Goal: Information Seeking & Learning: Compare options

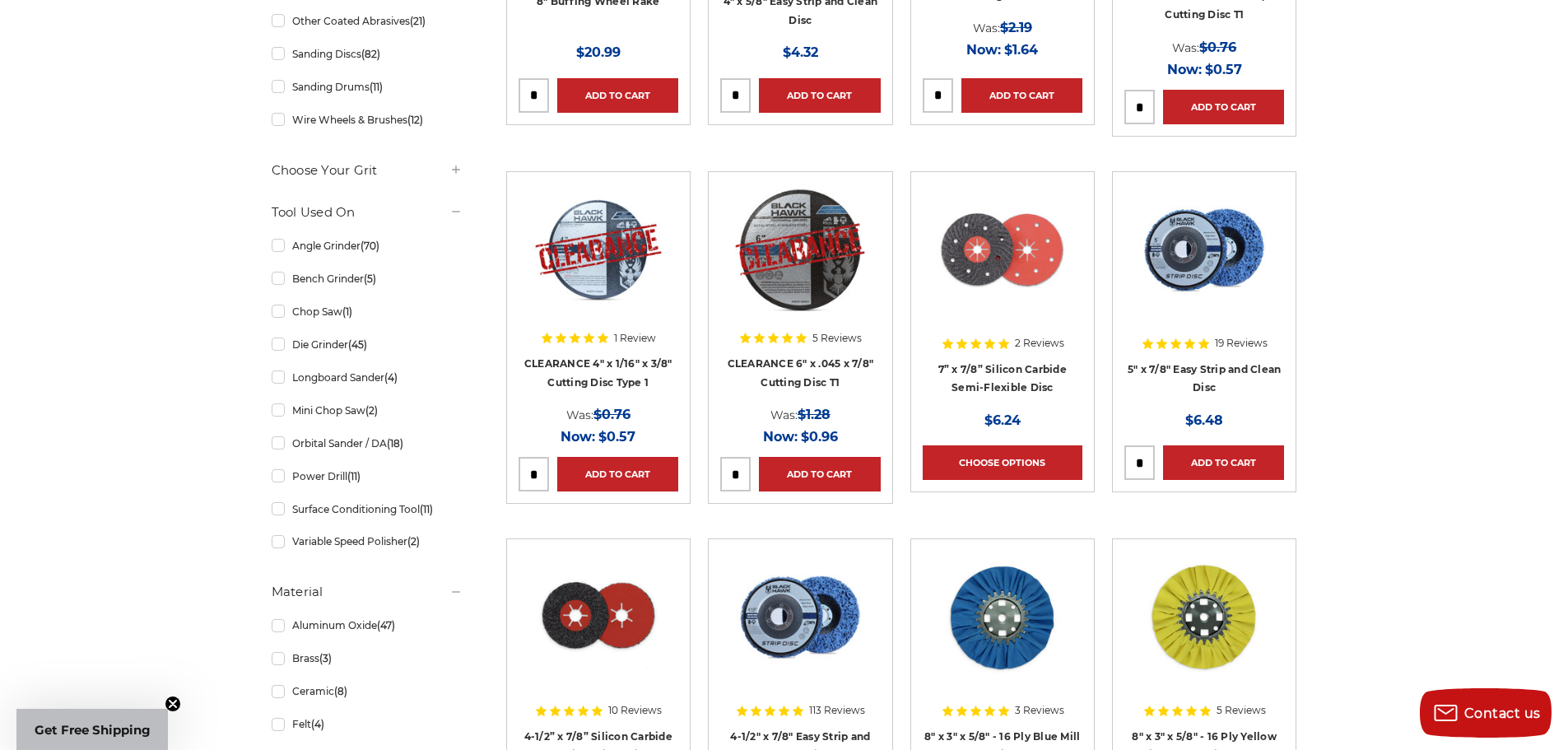
scroll to position [988, 0]
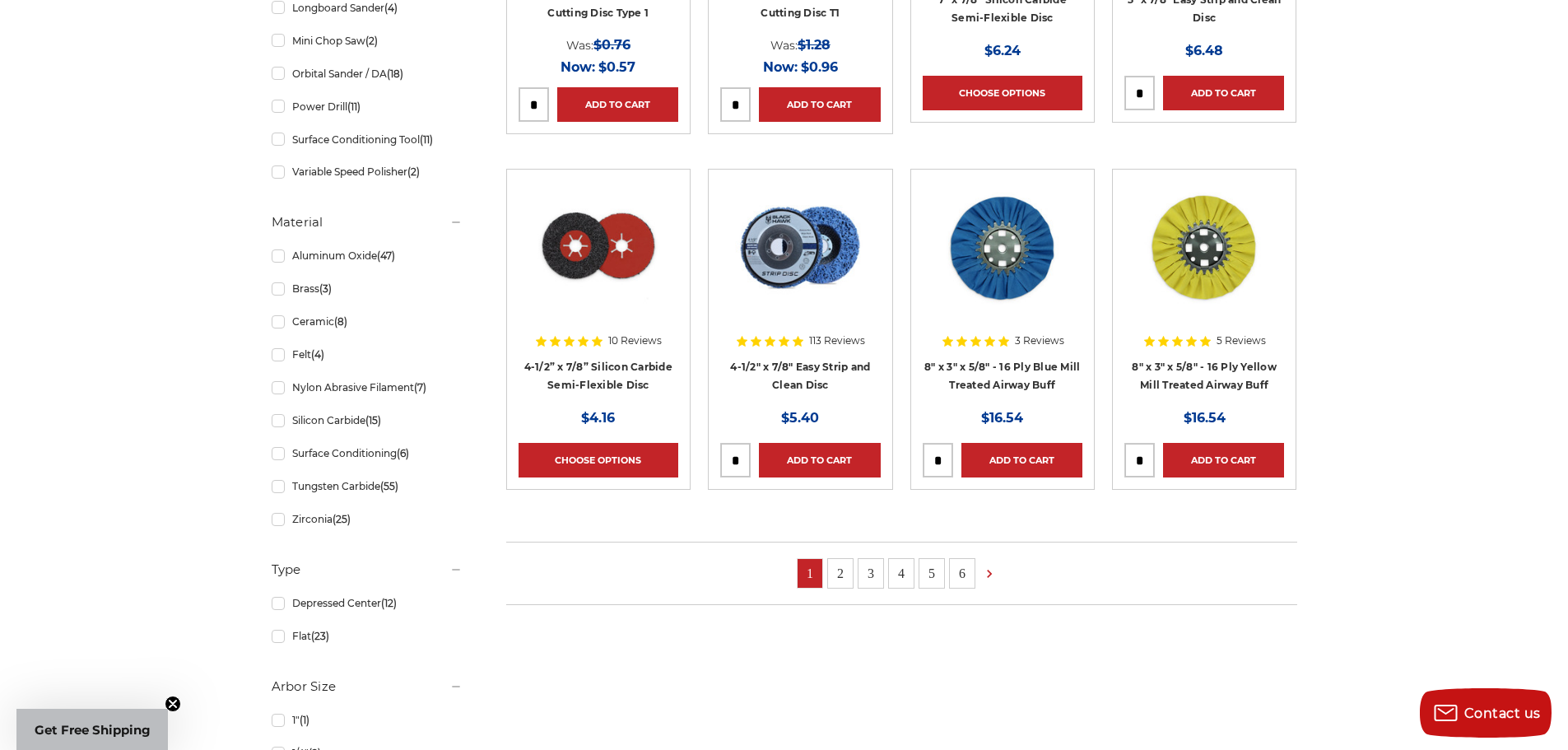
click at [849, 574] on link "2" at bounding box center [840, 573] width 24 height 29
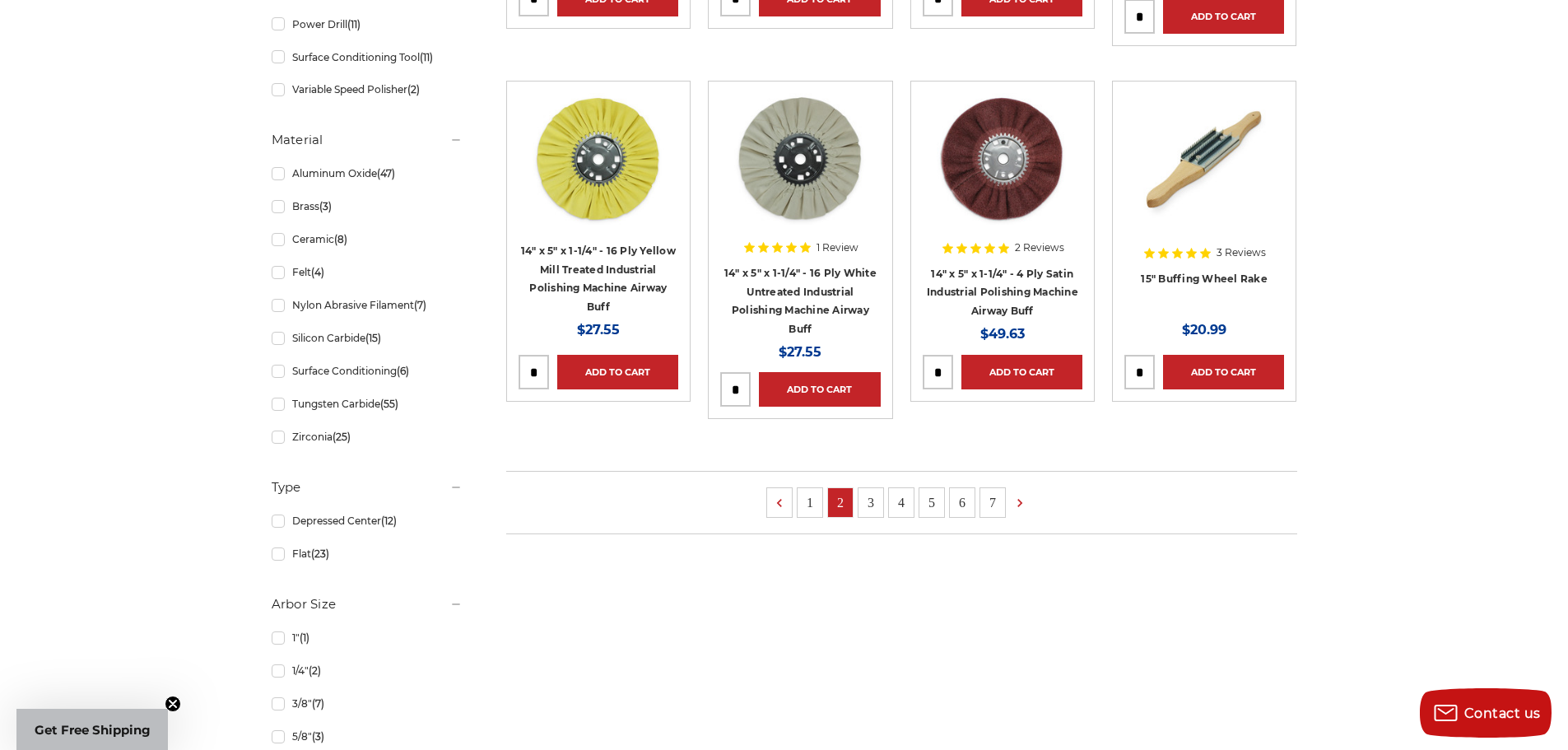
click at [878, 500] on link "3" at bounding box center [871, 502] width 24 height 29
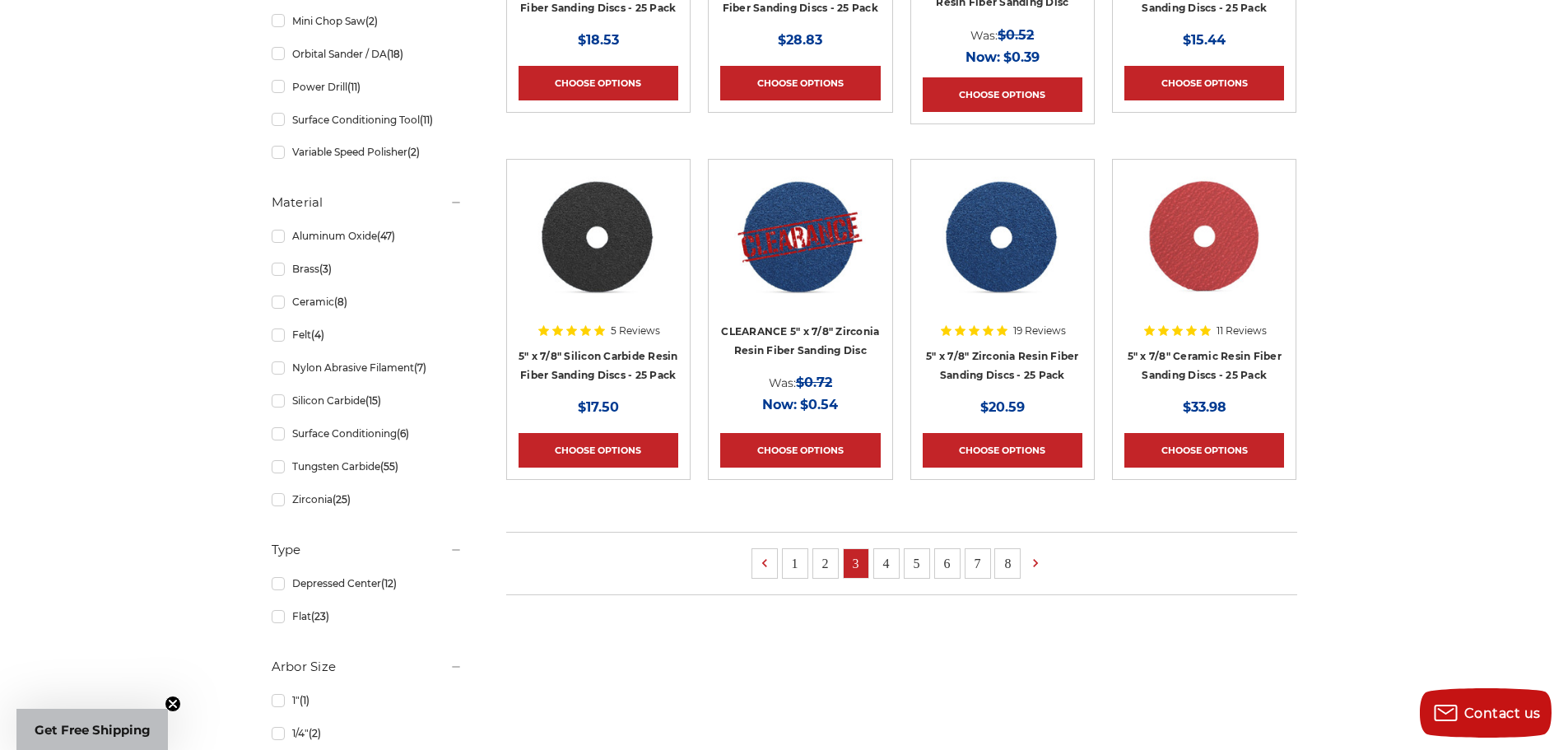
scroll to position [1153, 0]
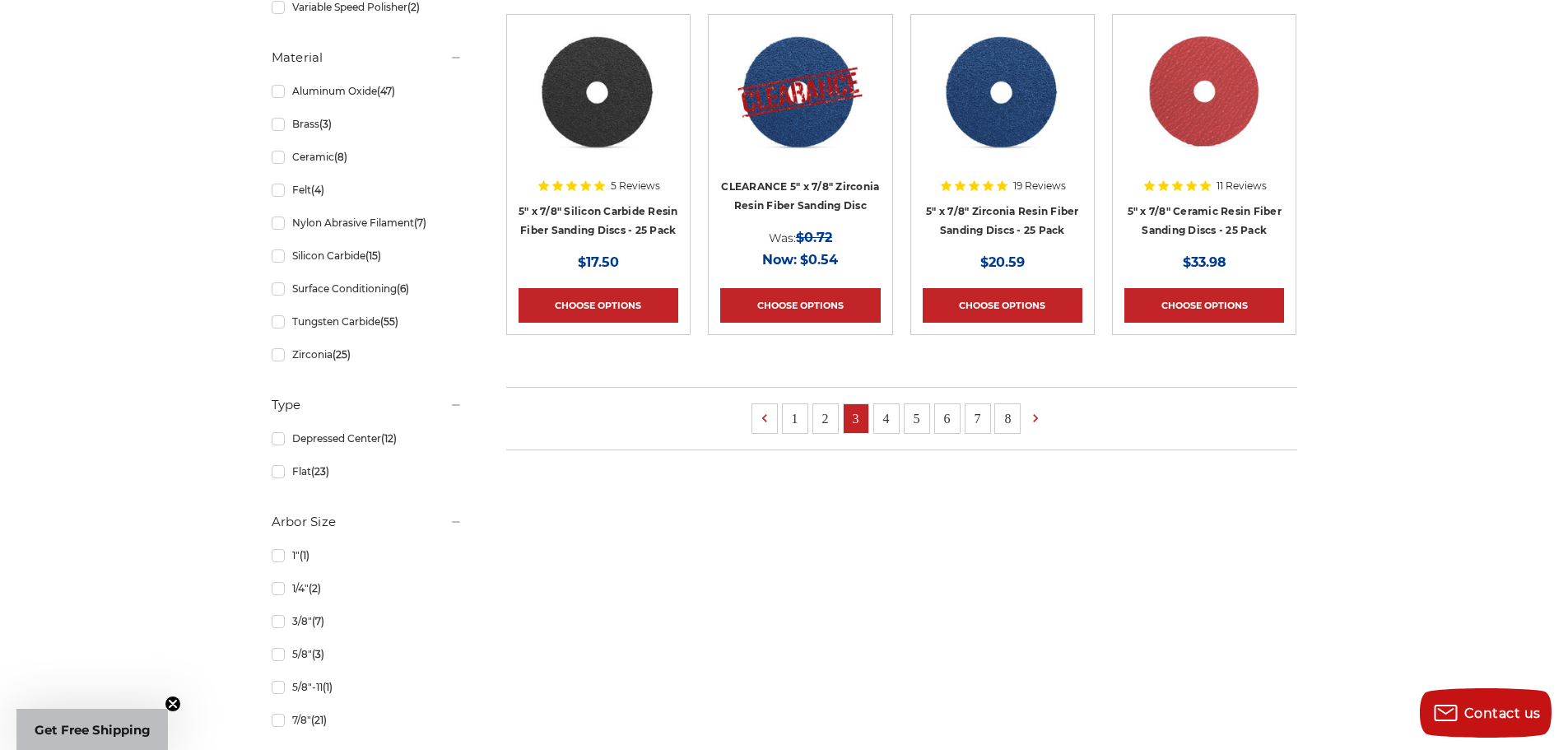
click at [892, 417] on link "4" at bounding box center [887, 418] width 24 height 29
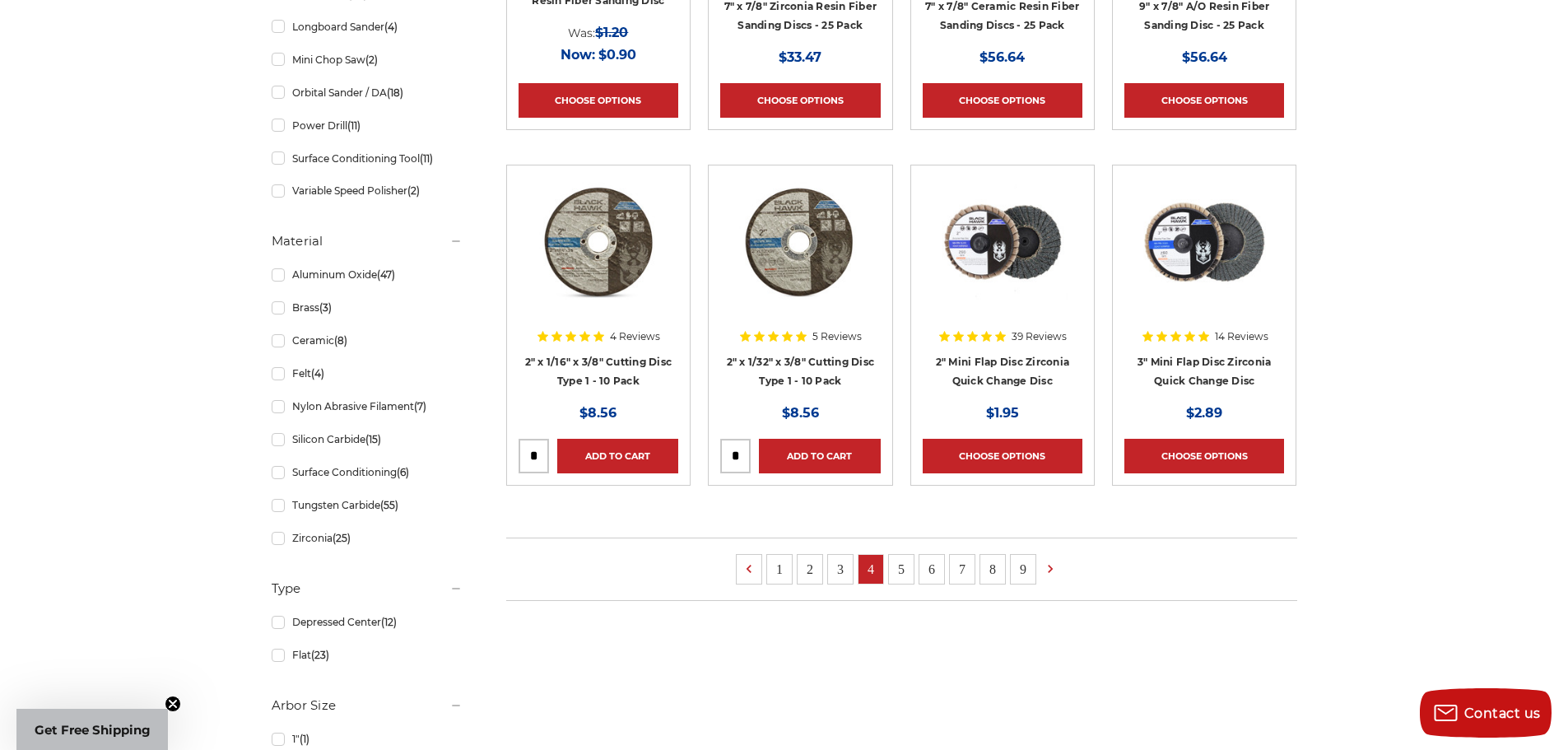
scroll to position [988, 0]
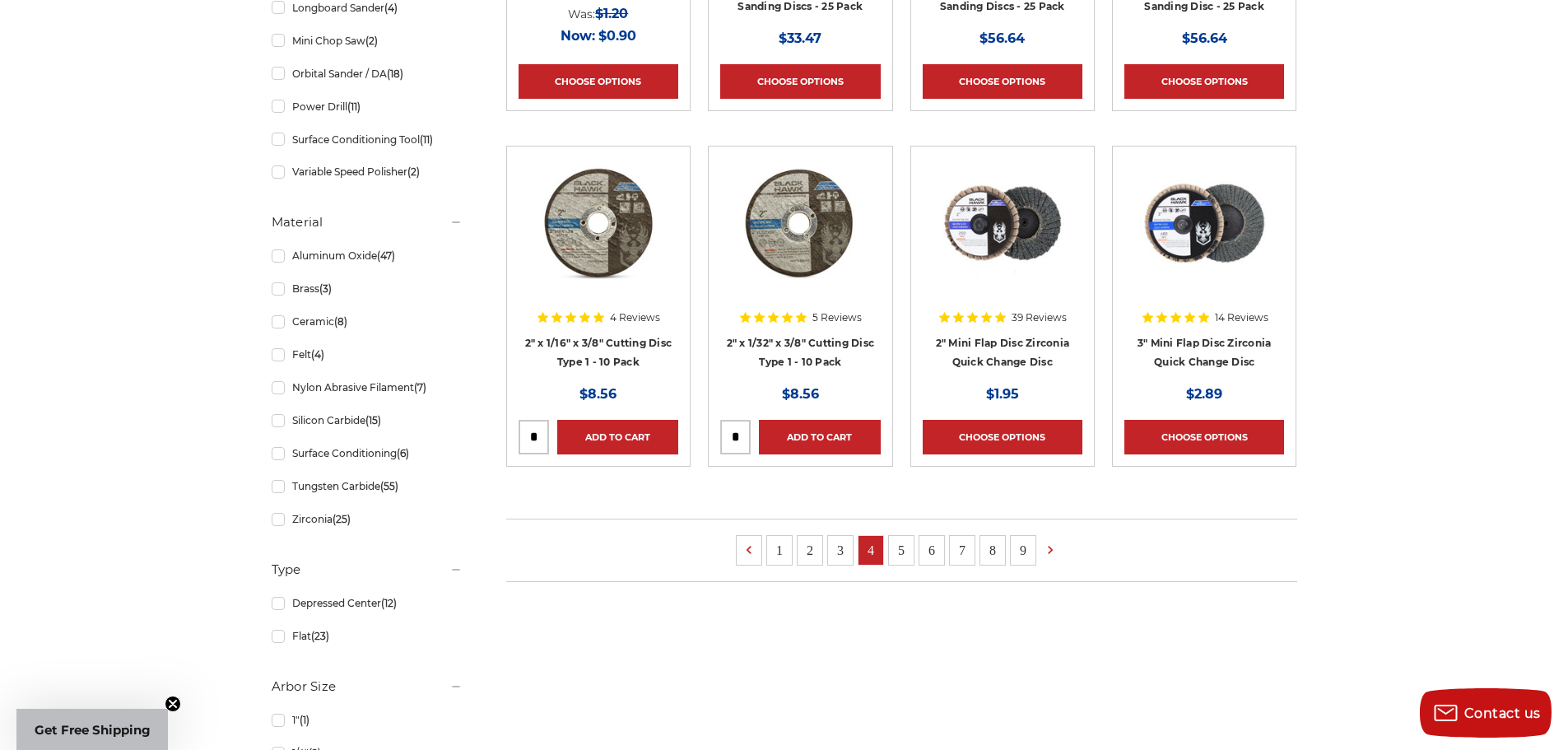
click at [894, 550] on link "5" at bounding box center [901, 550] width 24 height 29
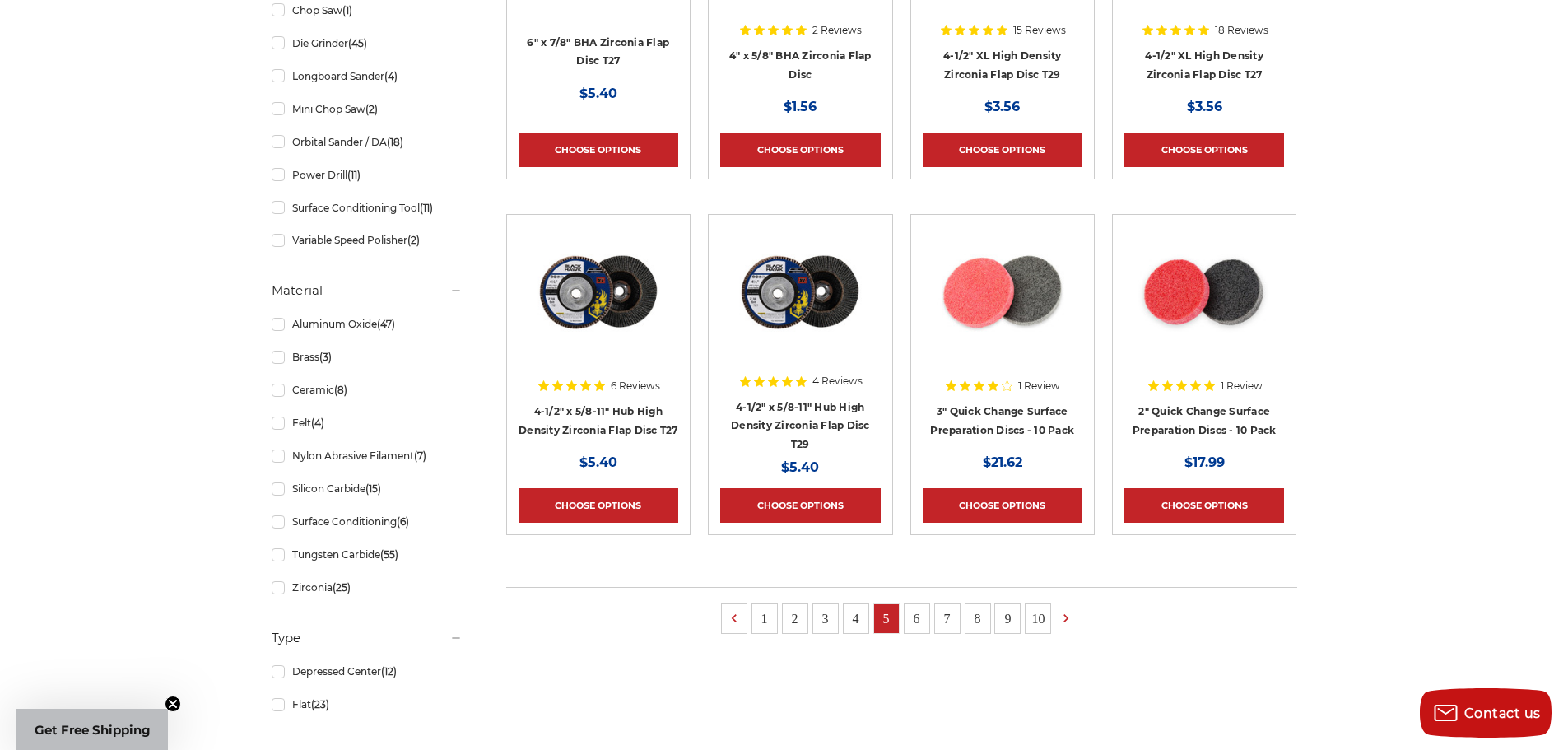
scroll to position [988, 0]
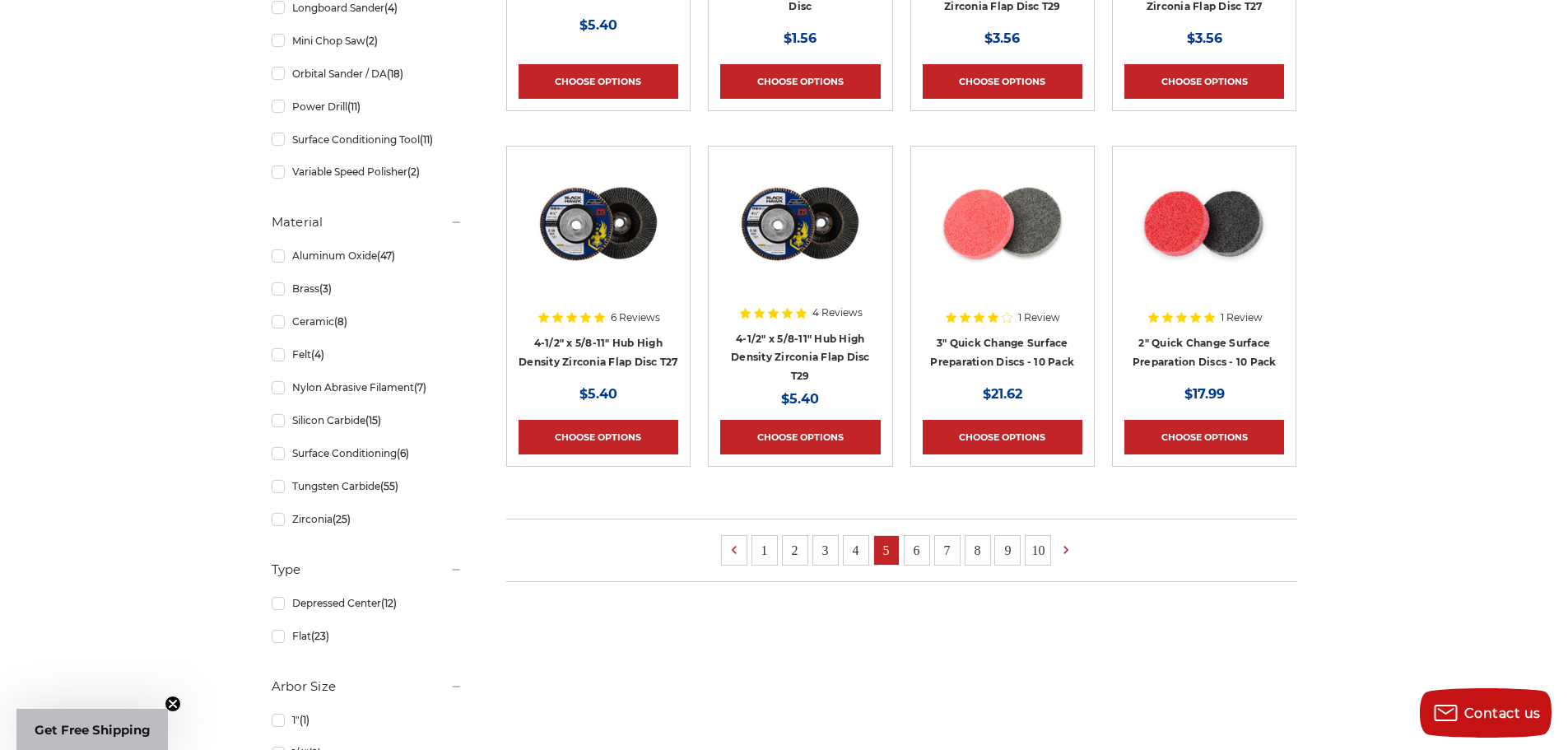
click at [907, 552] on link "6" at bounding box center [917, 550] width 24 height 29
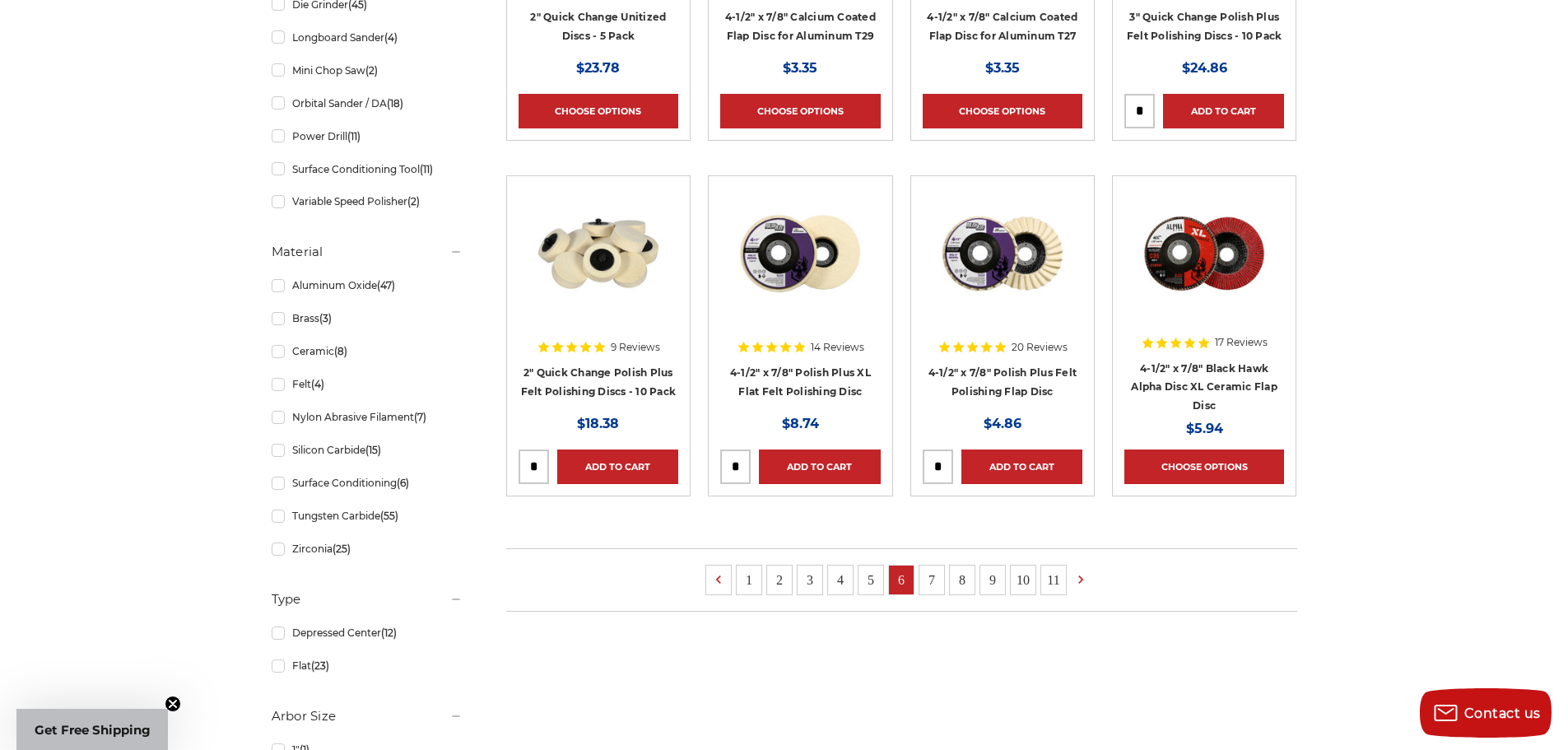
scroll to position [988, 0]
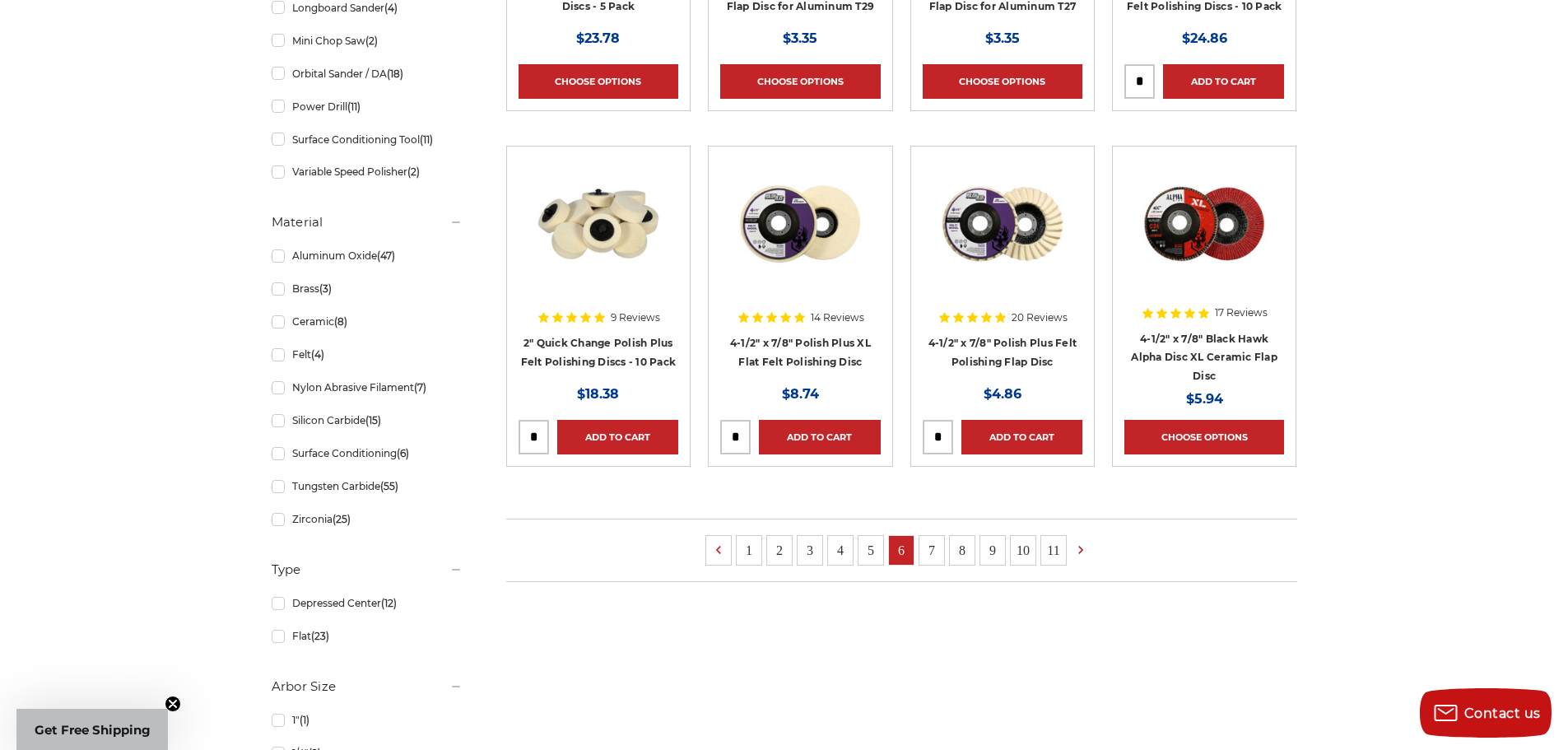
click at [930, 547] on link "7" at bounding box center [932, 550] width 24 height 29
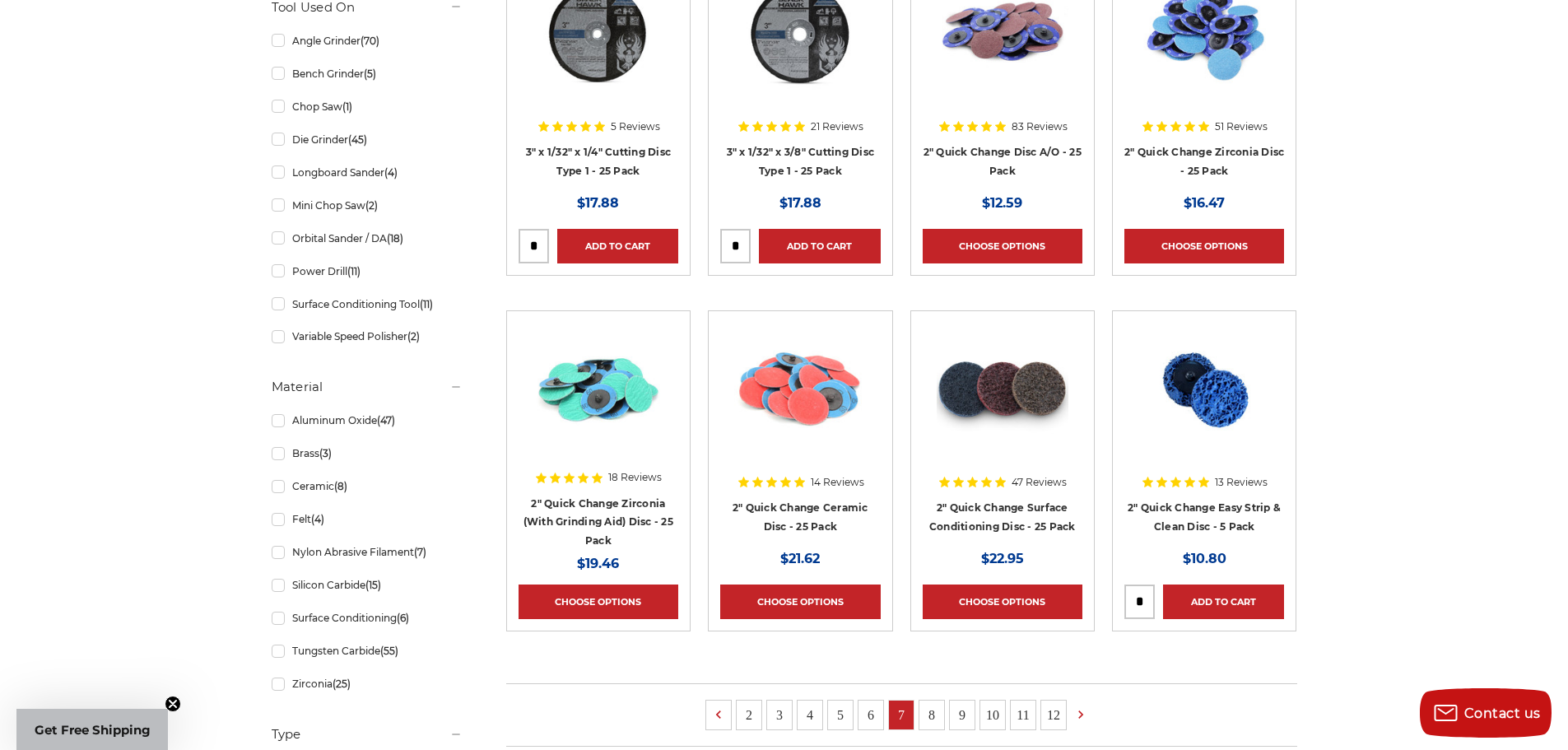
click at [915, 709] on ul "2 3 4 5 6 7 8 9 10 11 12" at bounding box center [901, 715] width 791 height 64
click at [928, 713] on link "8" at bounding box center [932, 715] width 24 height 29
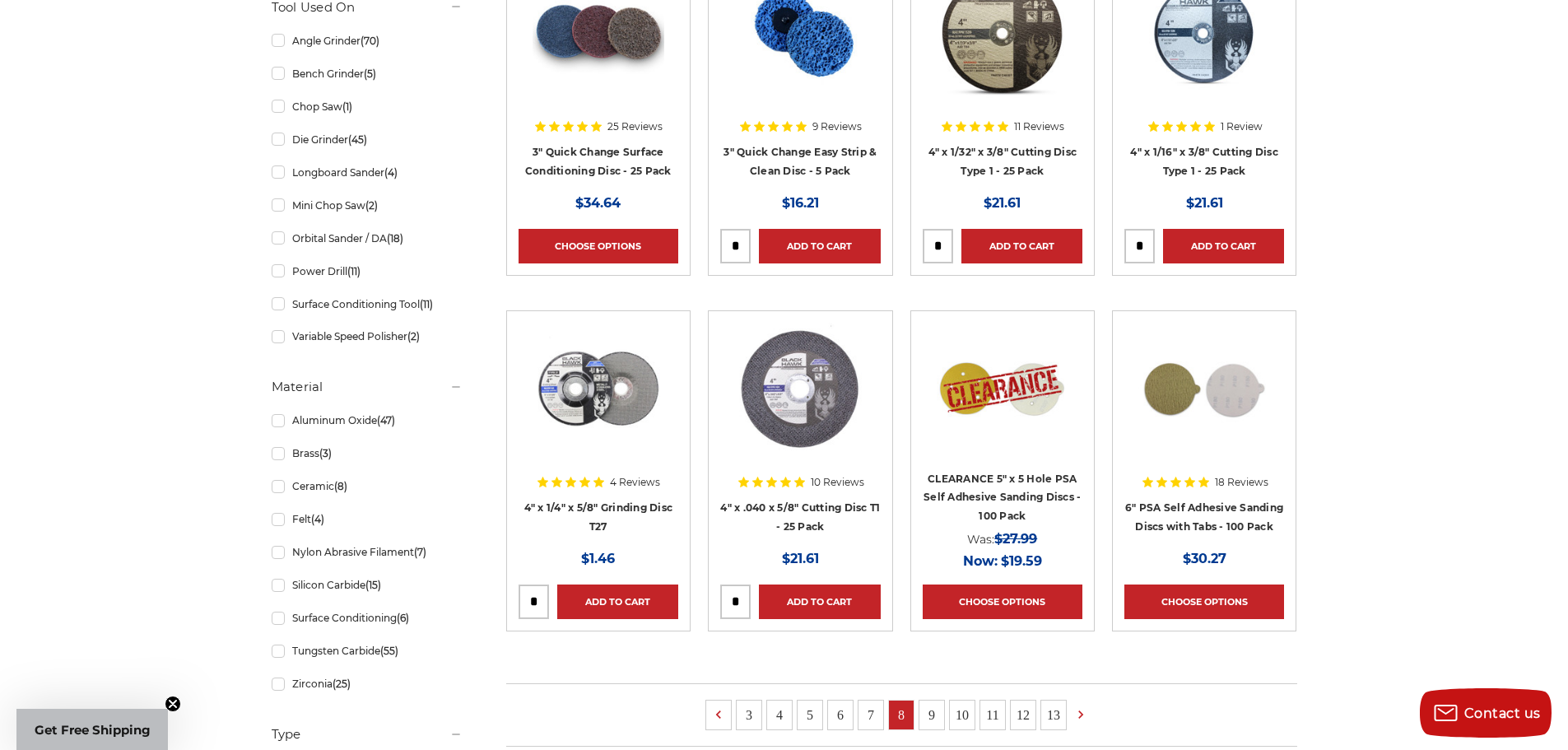
click at [922, 705] on link "9" at bounding box center [932, 715] width 24 height 29
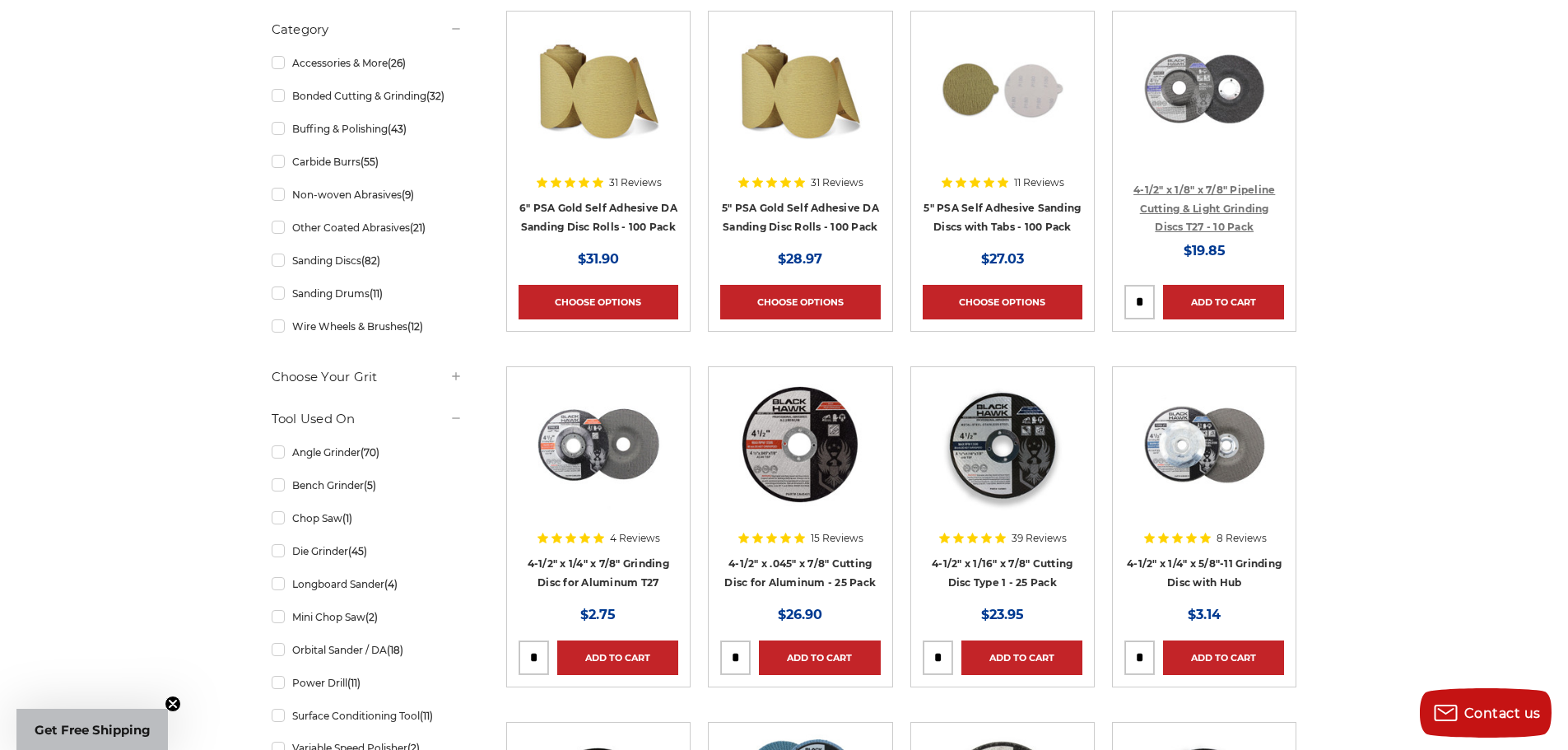
click at [1229, 203] on link "4-1/2" x 1/8" x 7/8" Pipeline Cutting & Light Grinding Discs T27 - 10 Pack" at bounding box center [1204, 208] width 141 height 50
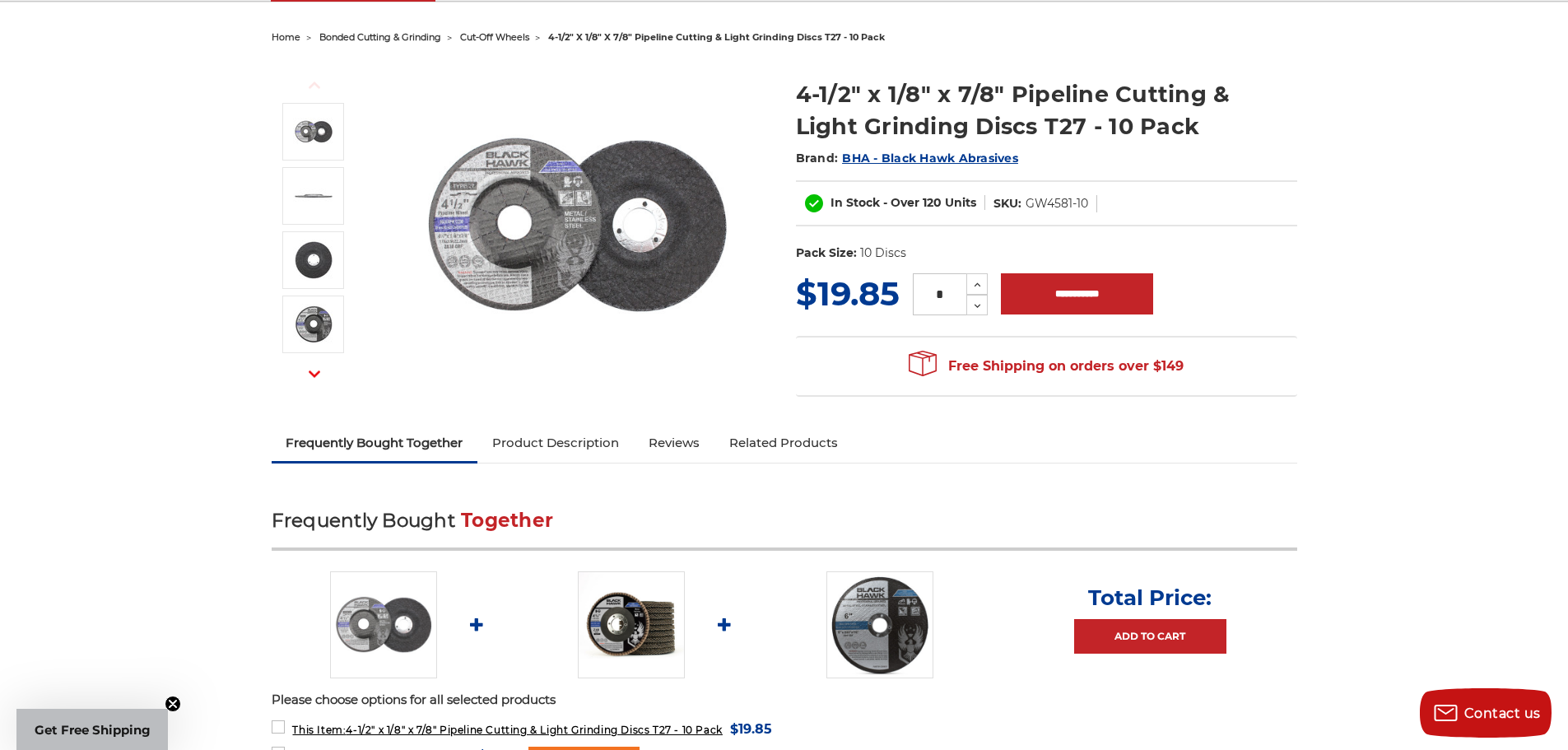
scroll to position [165, 0]
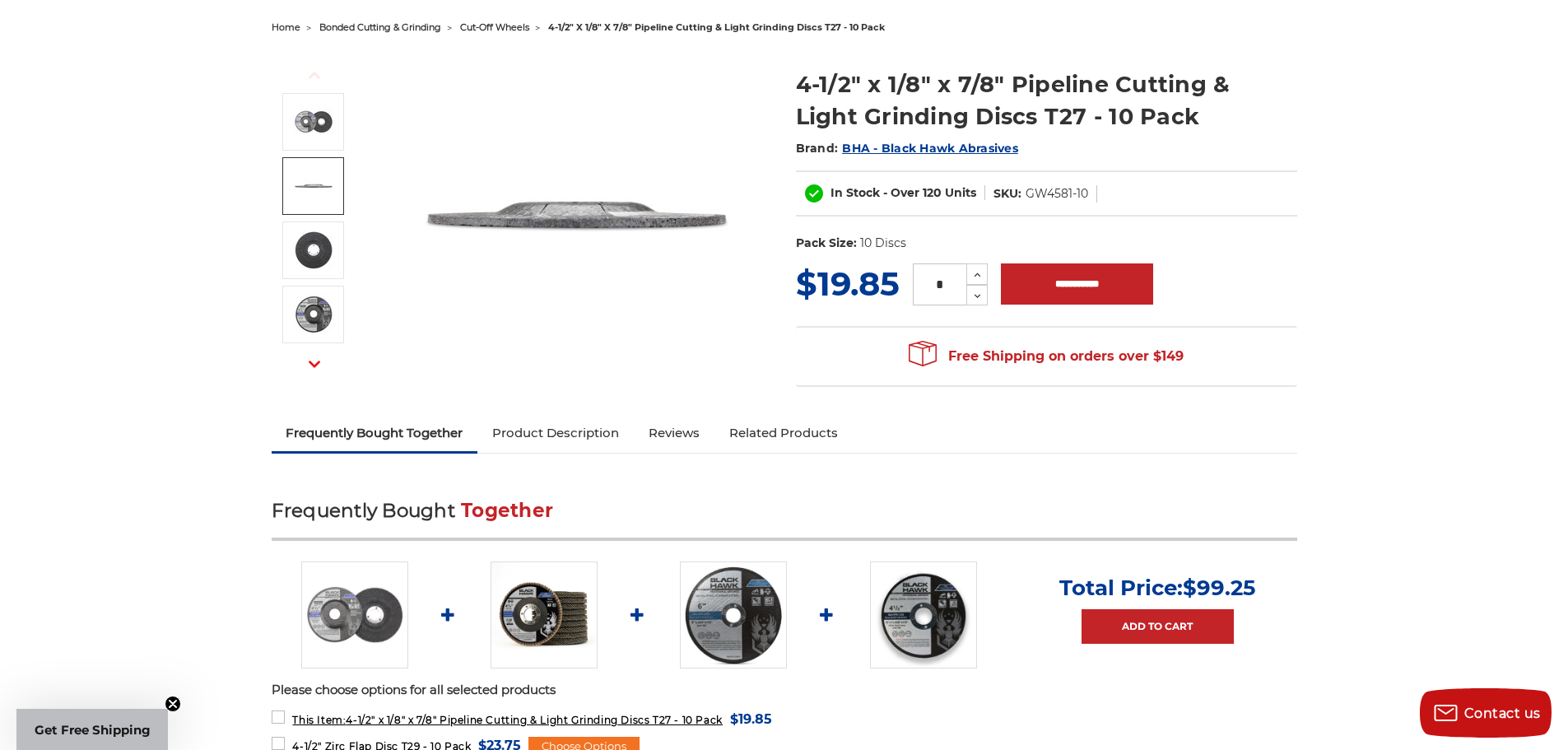
click at [277, 210] on li at bounding box center [314, 189] width 92 height 65
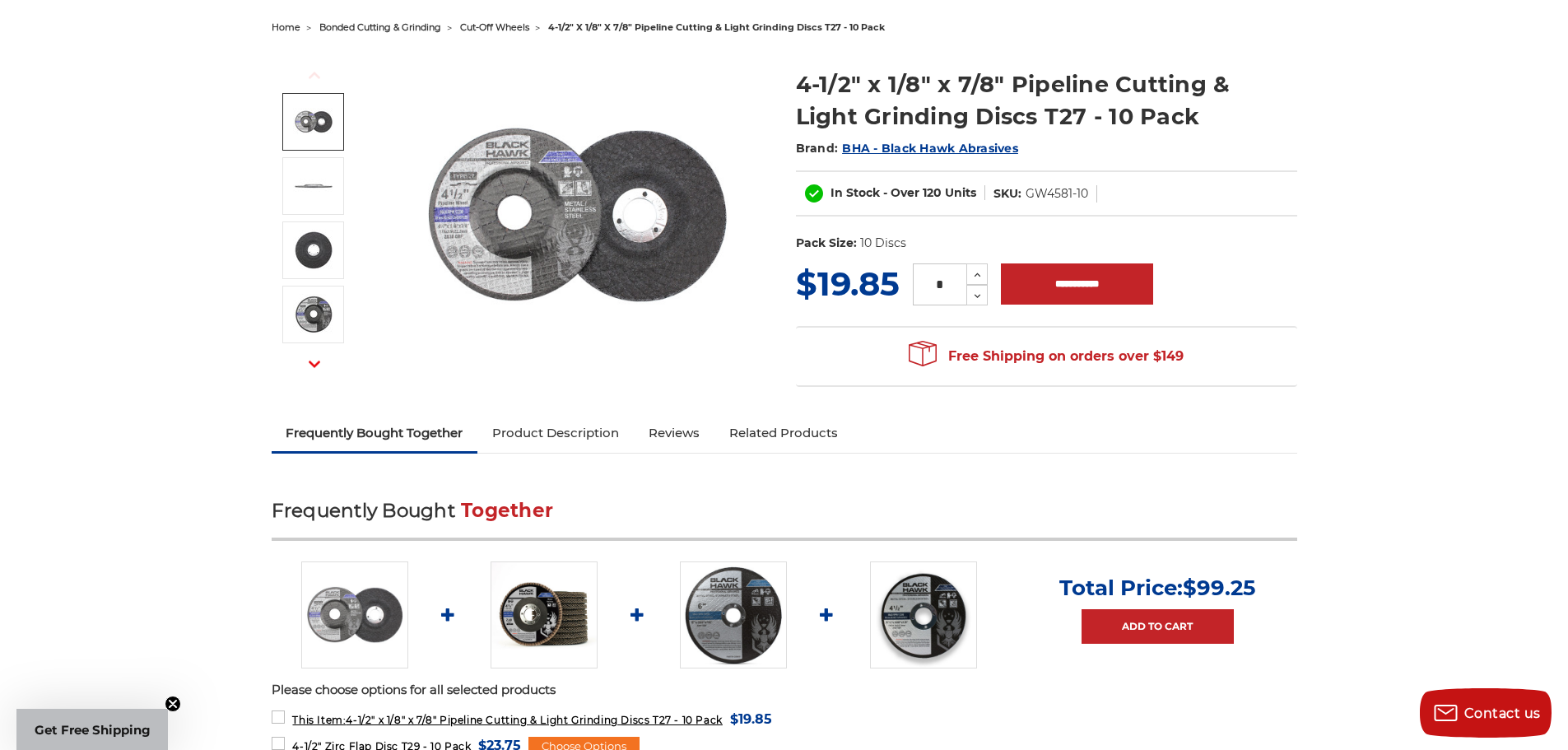
click at [321, 122] on img at bounding box center [313, 121] width 41 height 41
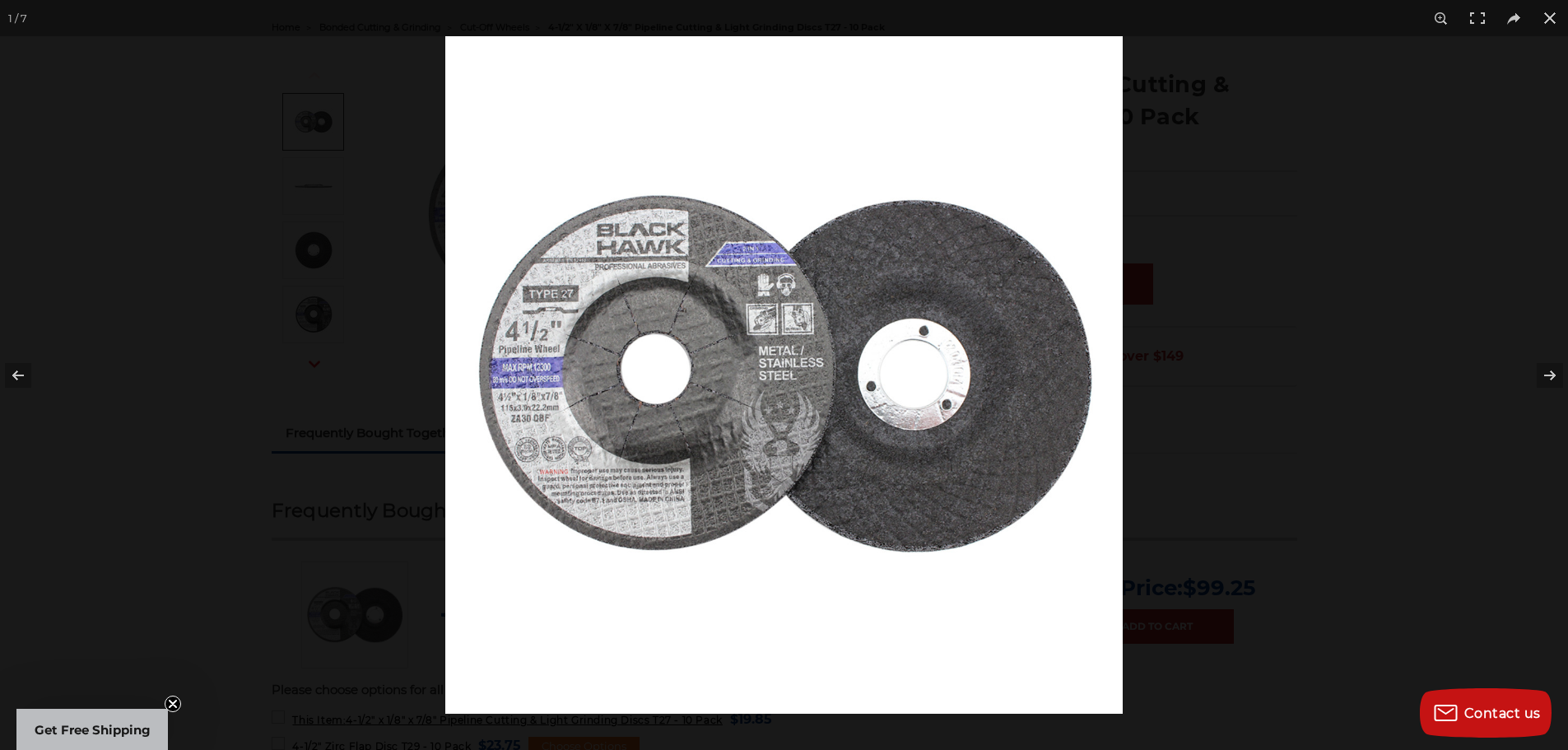
click at [364, 370] on div at bounding box center [784, 375] width 1568 height 750
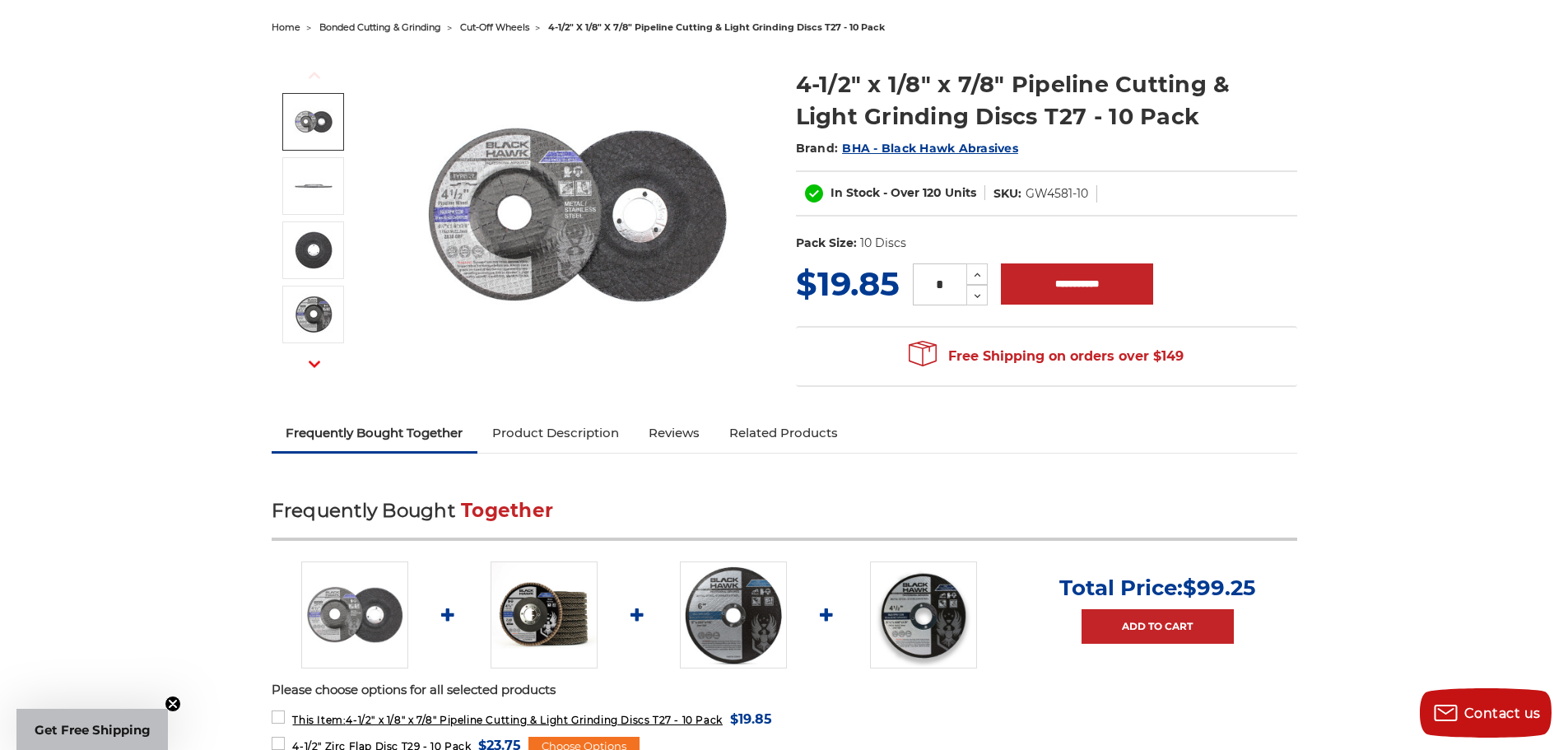
click at [417, 210] on img at bounding box center [577, 215] width 329 height 329
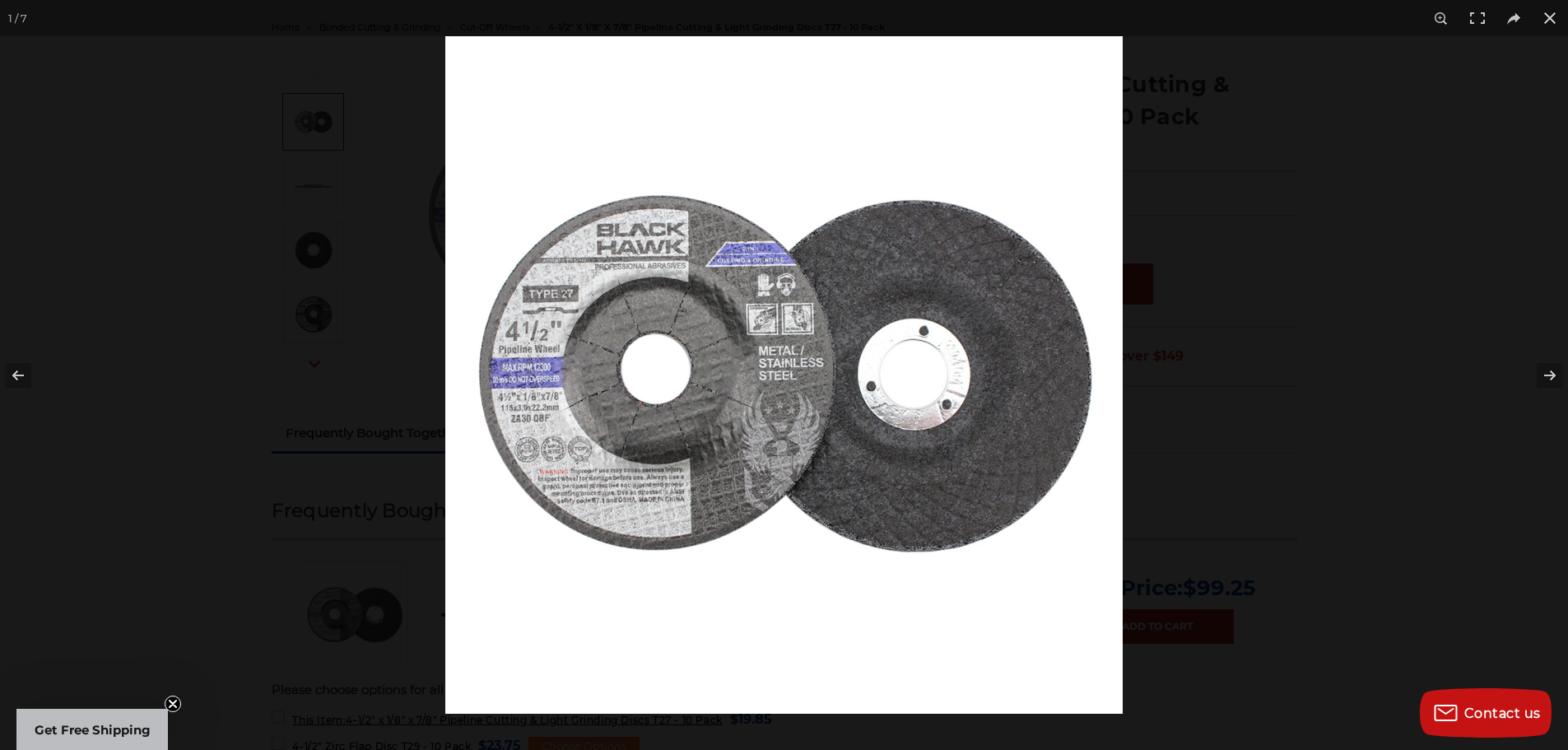
click at [791, 320] on img at bounding box center [784, 375] width 677 height 678
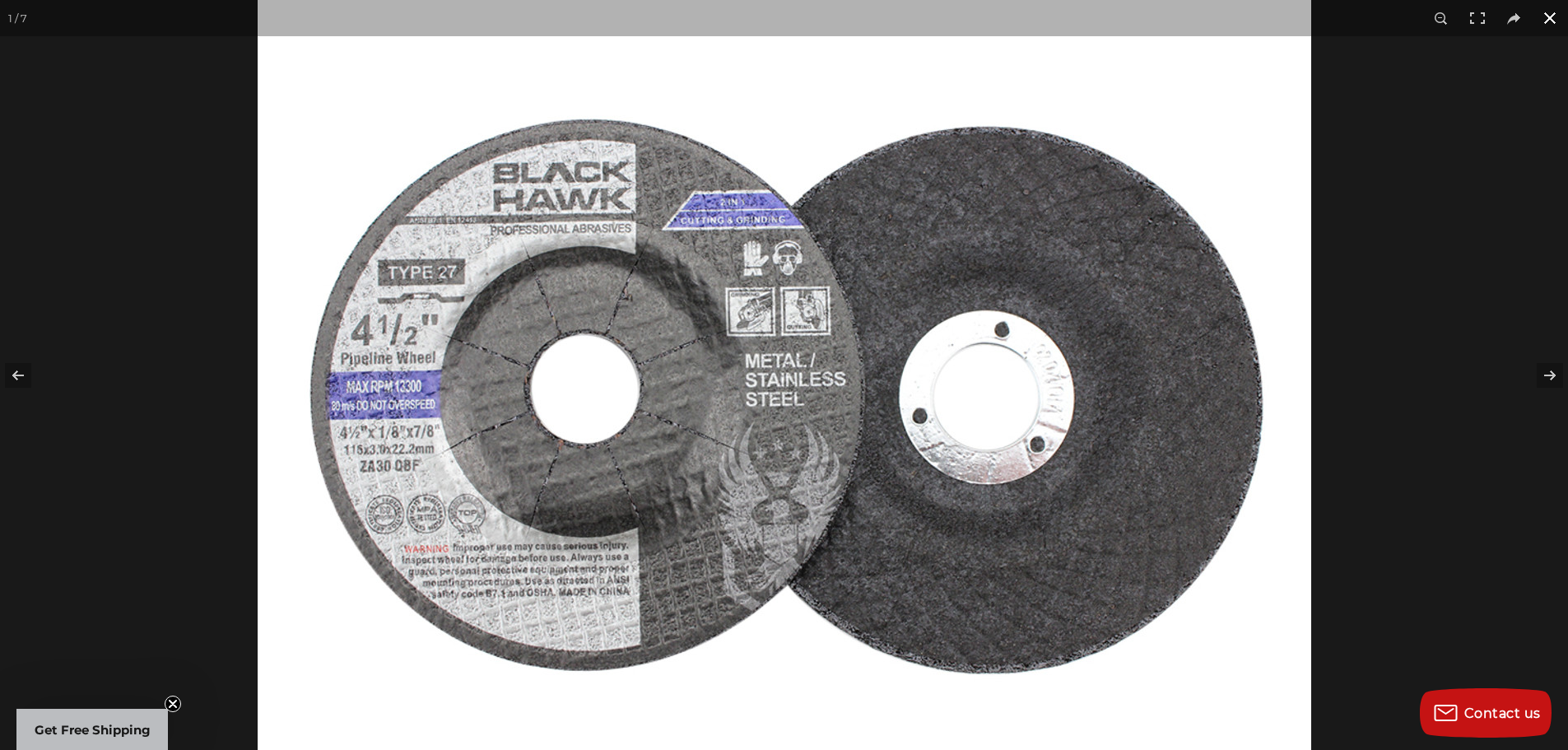
click at [1547, 17] on button at bounding box center [1550, 18] width 37 height 37
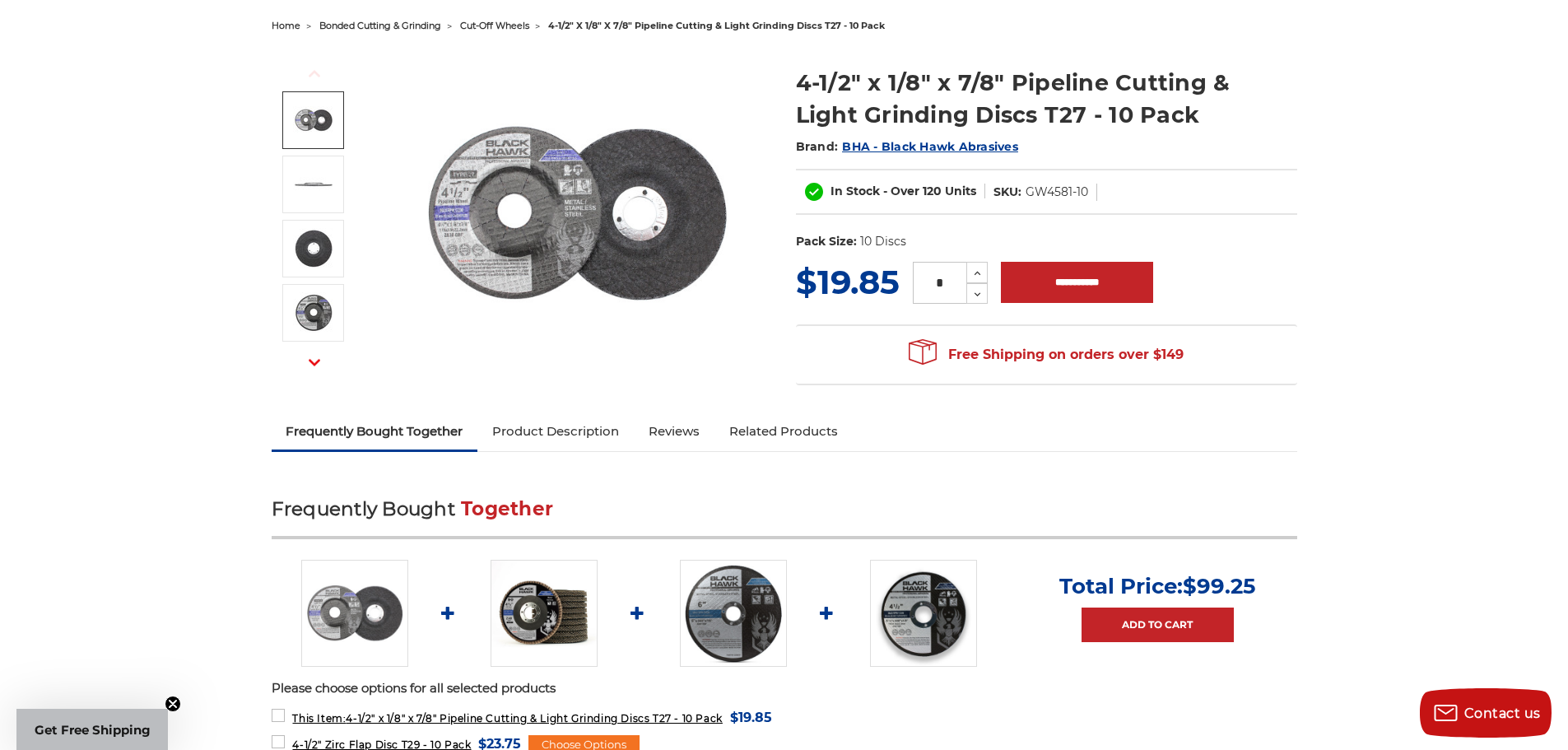
scroll to position [165, 0]
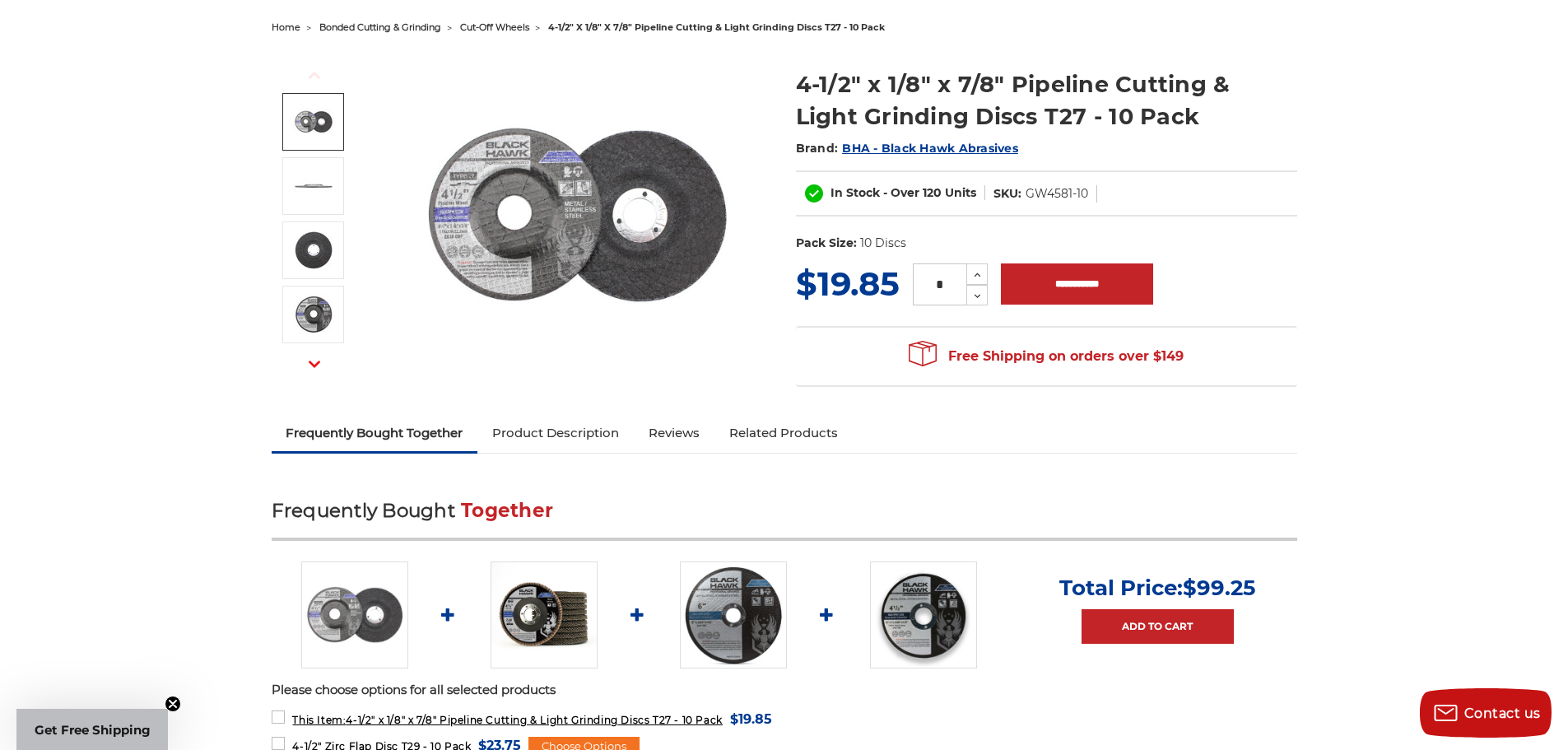
click at [614, 225] on img at bounding box center [577, 215] width 329 height 329
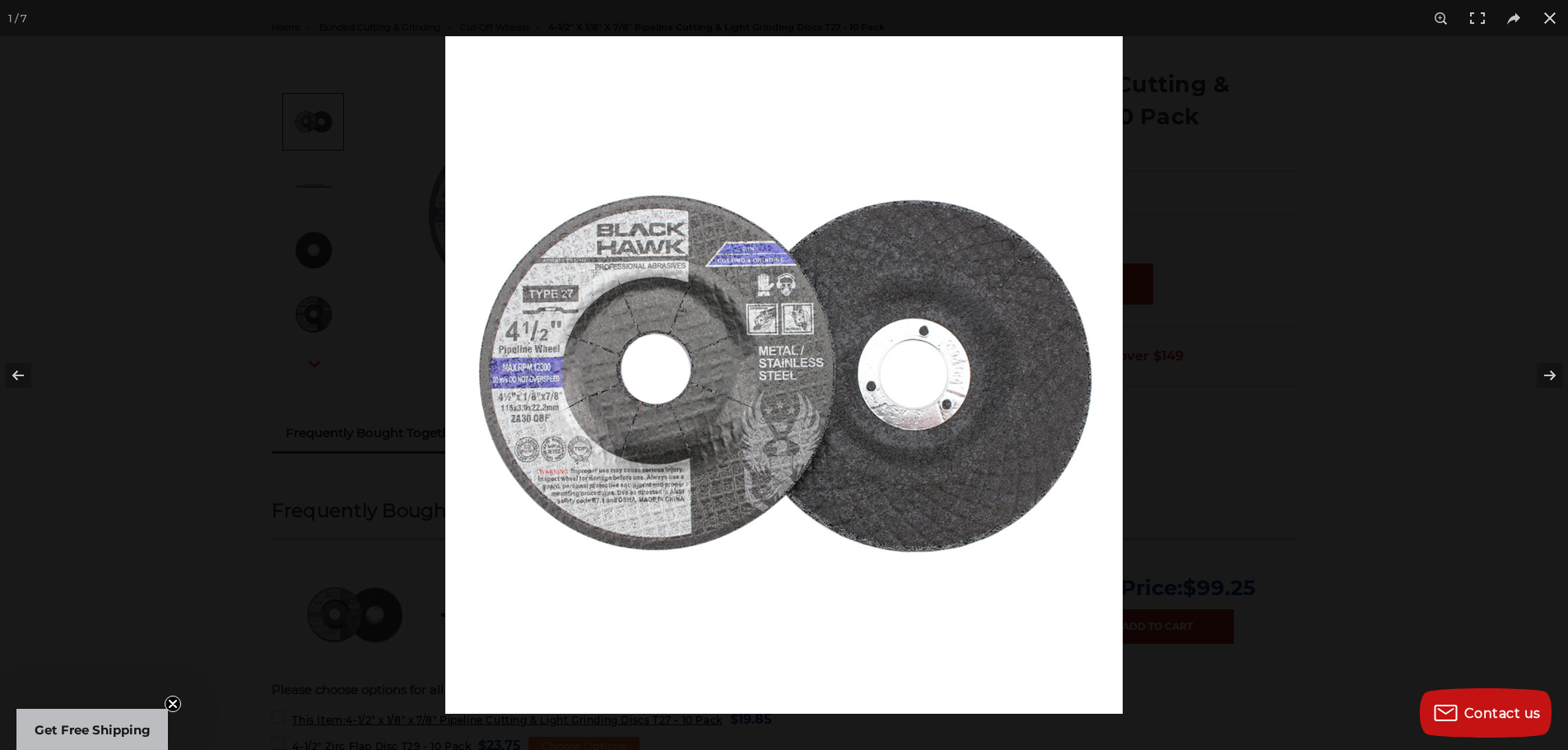
click at [812, 312] on img at bounding box center [784, 375] width 677 height 678
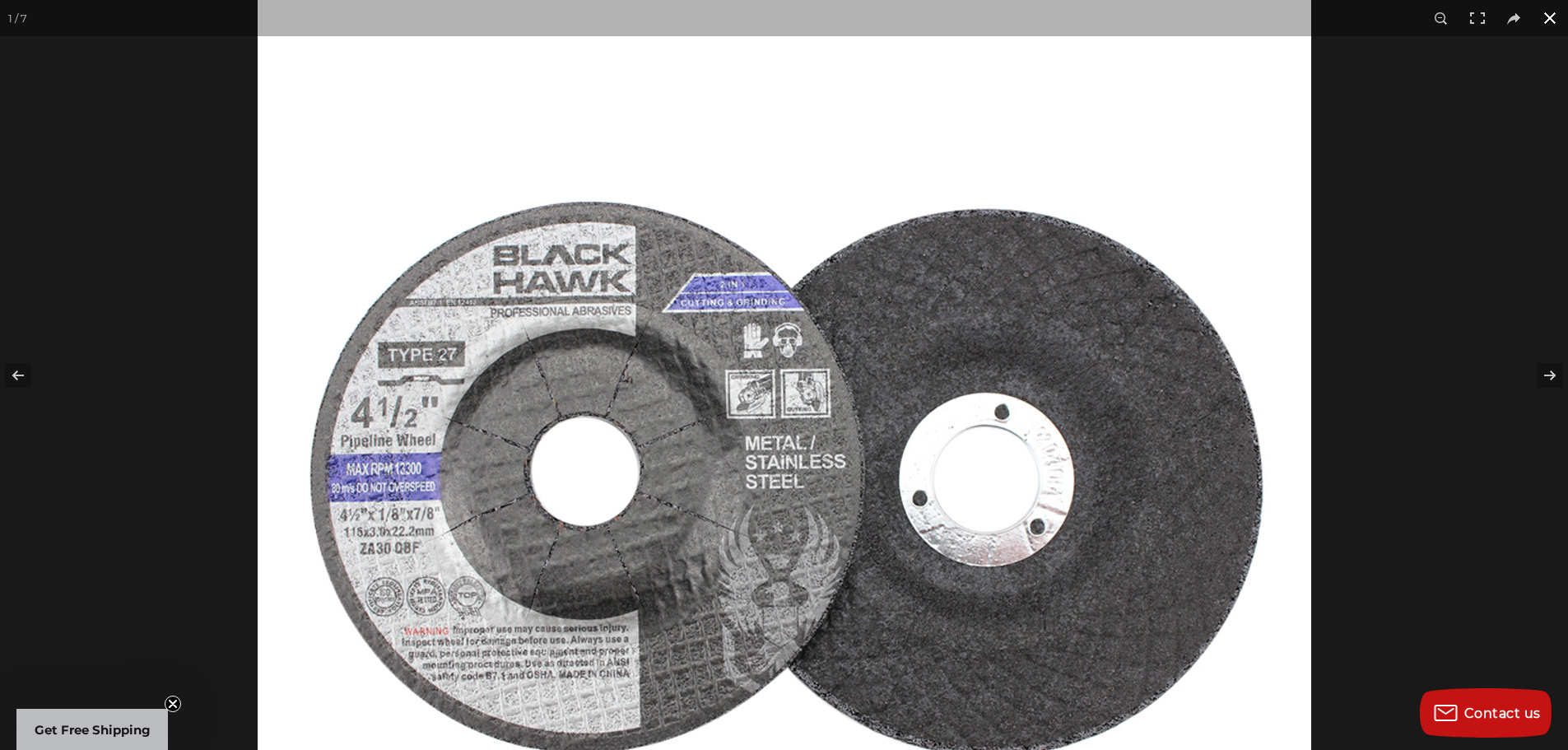
click at [1558, 16] on button at bounding box center [1550, 18] width 37 height 37
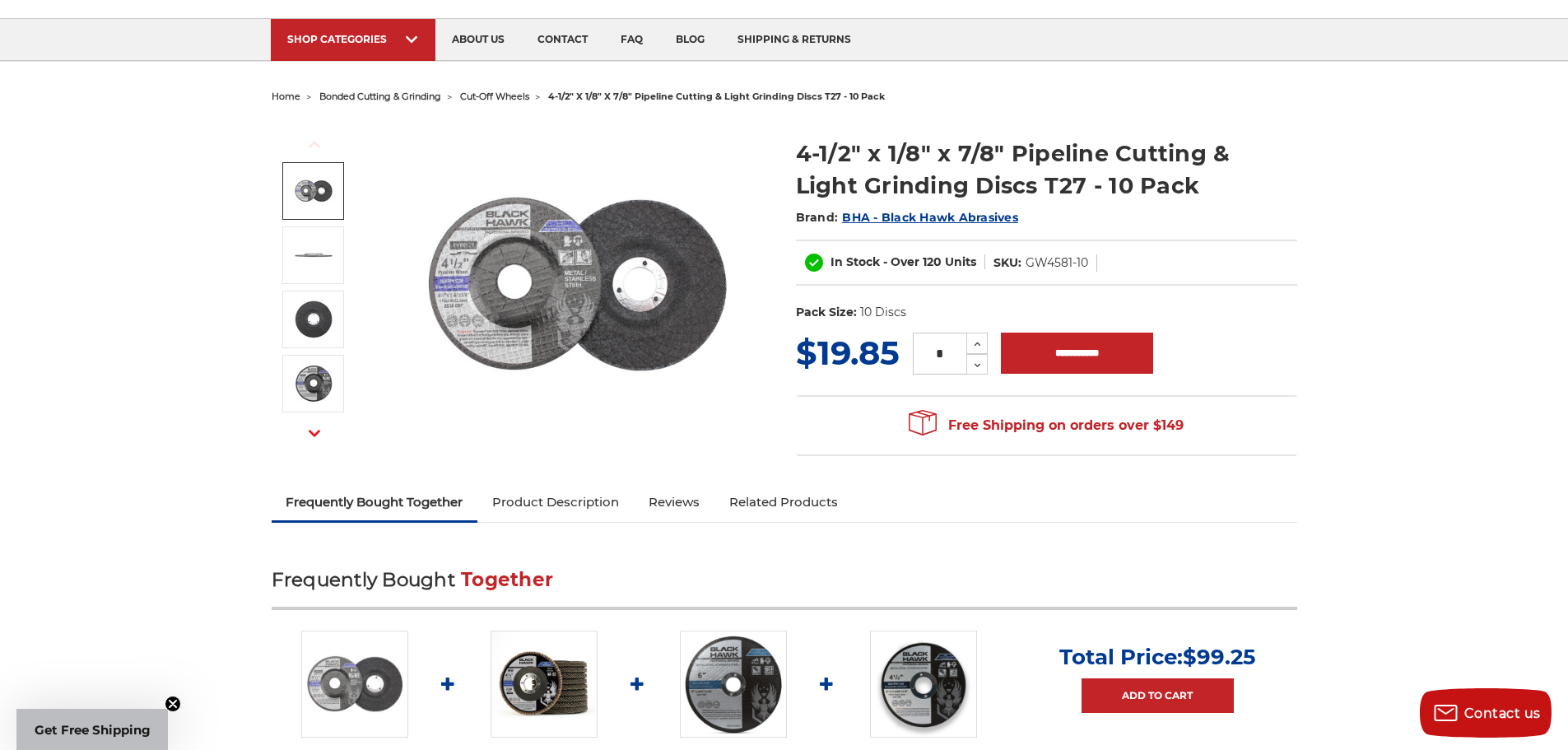
scroll to position [82, 0]
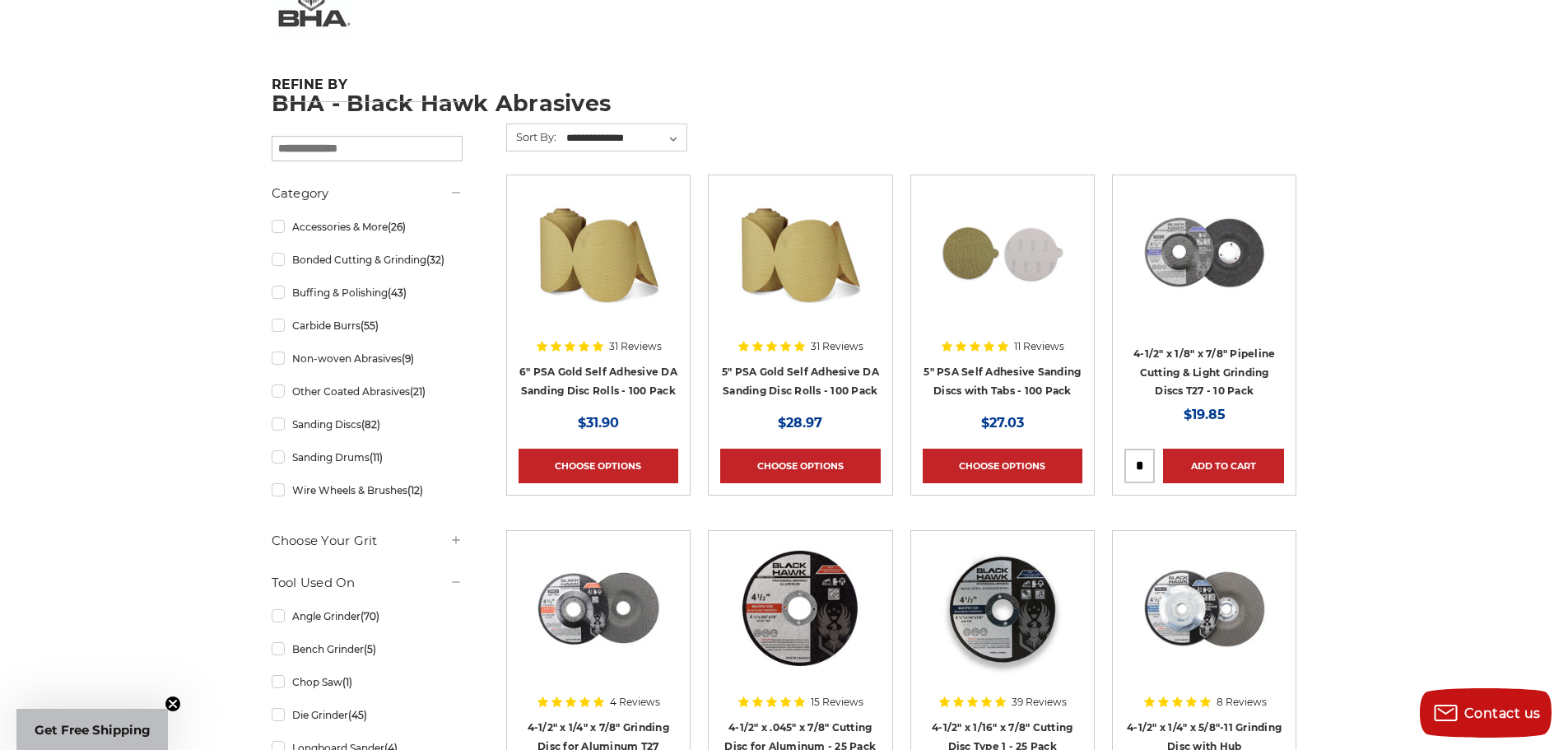
scroll to position [247, 0]
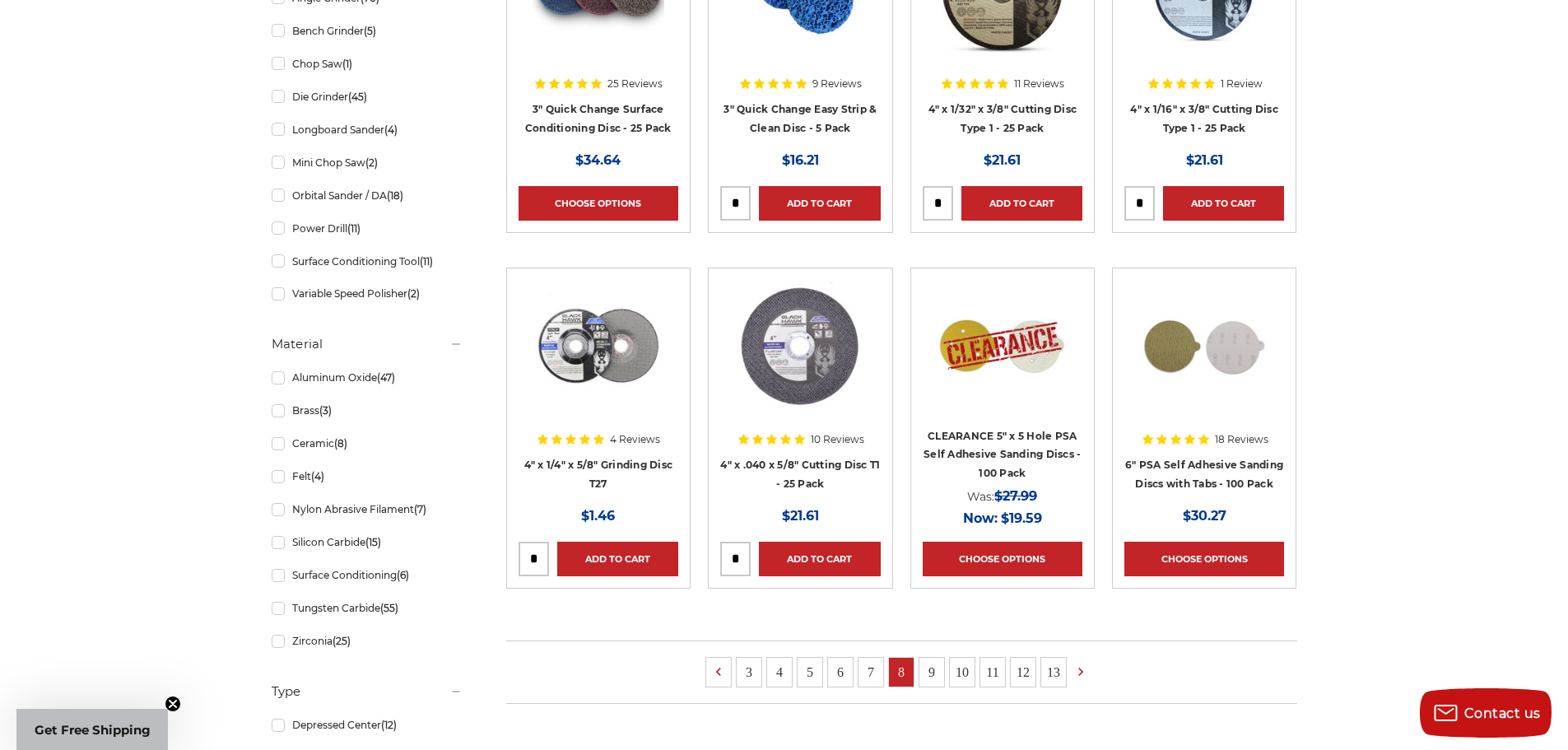
scroll to position [823, 0]
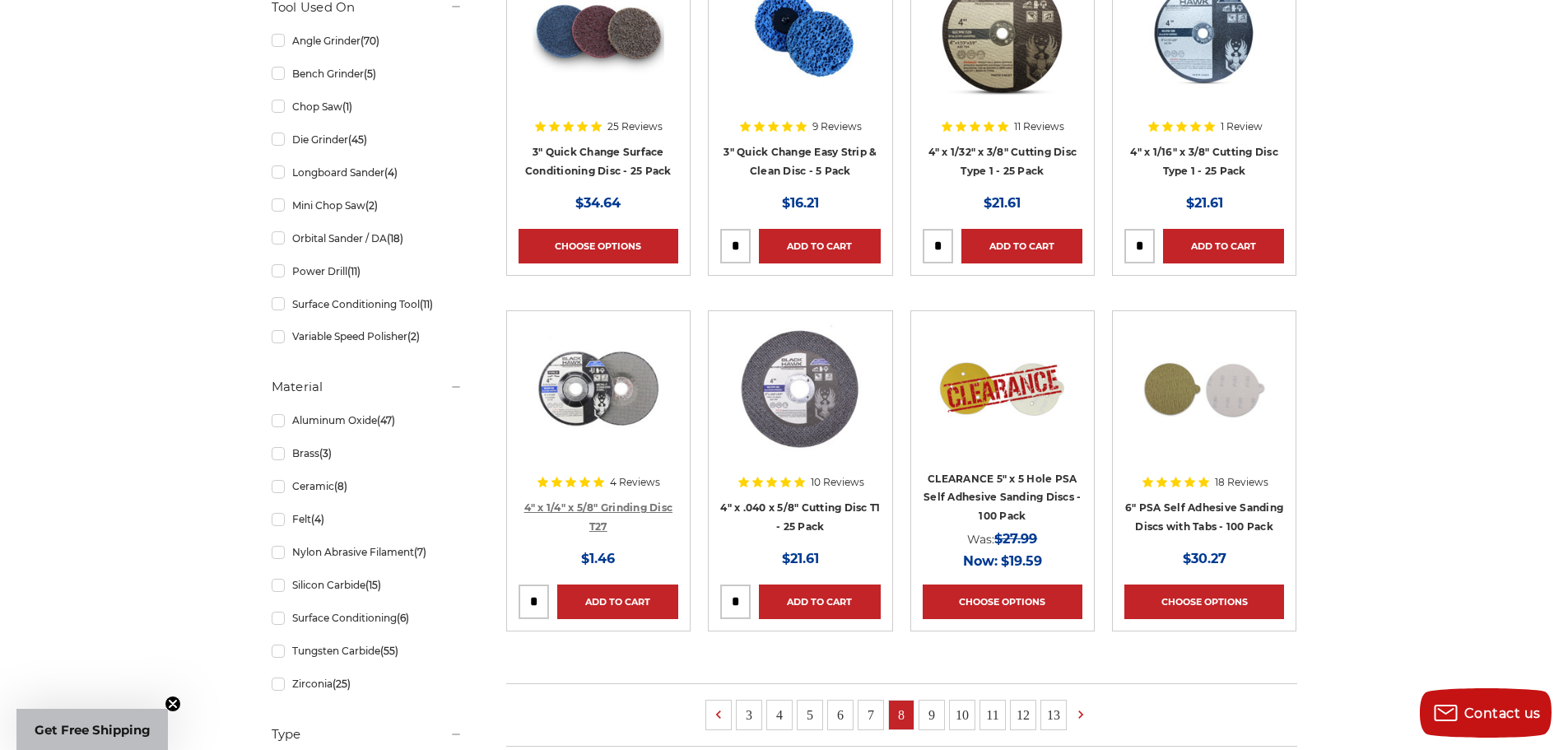
click at [603, 510] on link "4" x 1/4" x 5/8" Grinding Disc T27" at bounding box center [599, 517] width 149 height 31
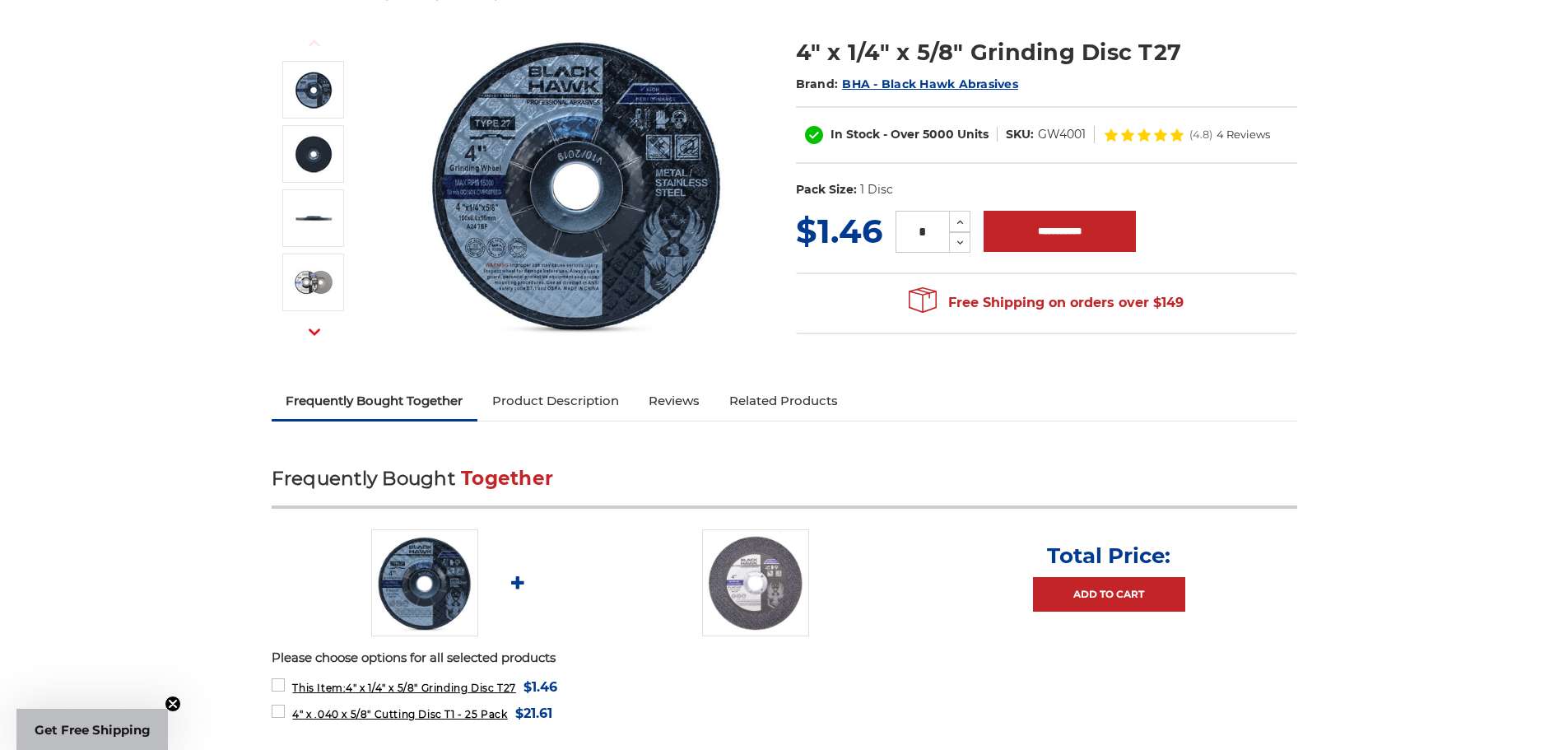
scroll to position [165, 0]
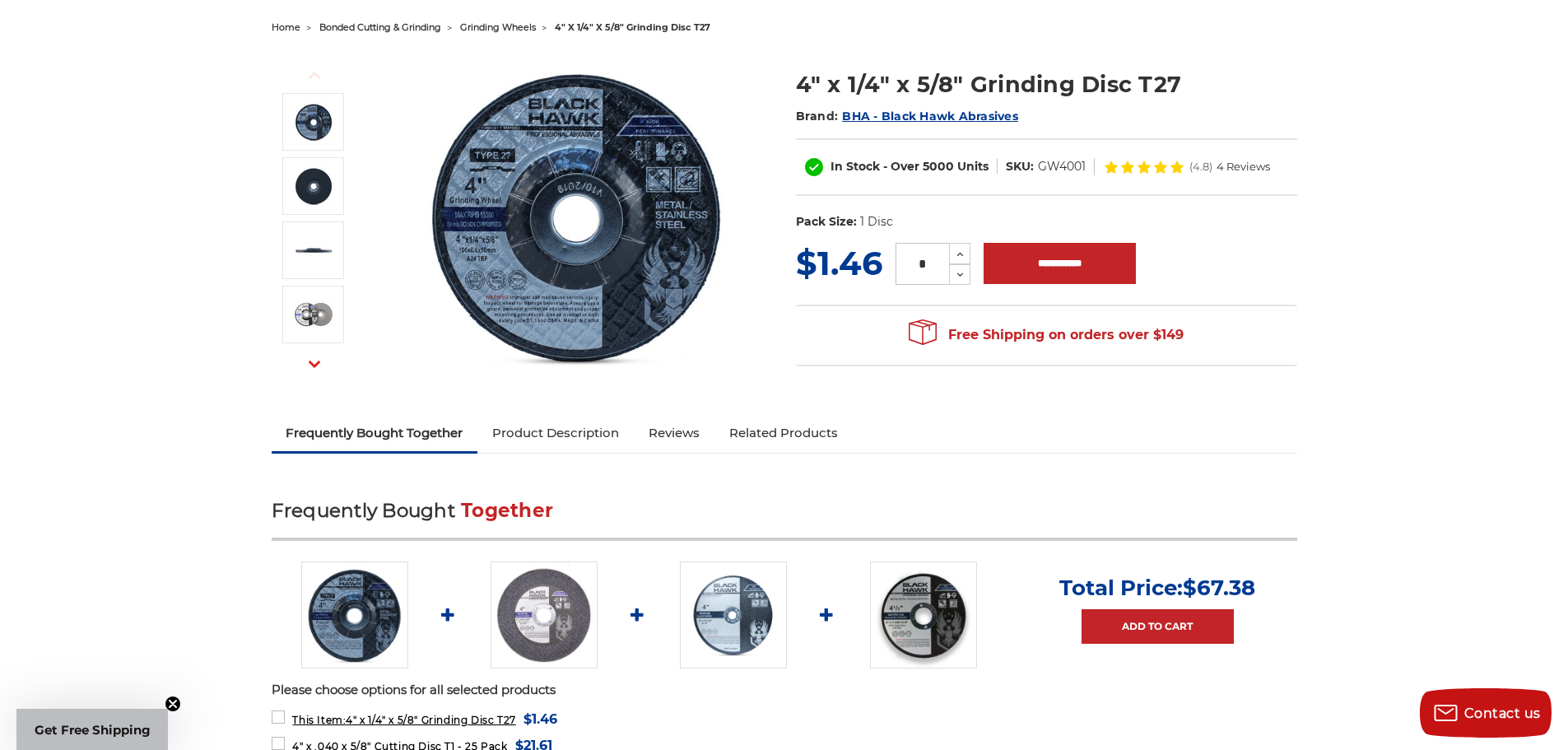
click at [668, 189] on img at bounding box center [577, 215] width 329 height 329
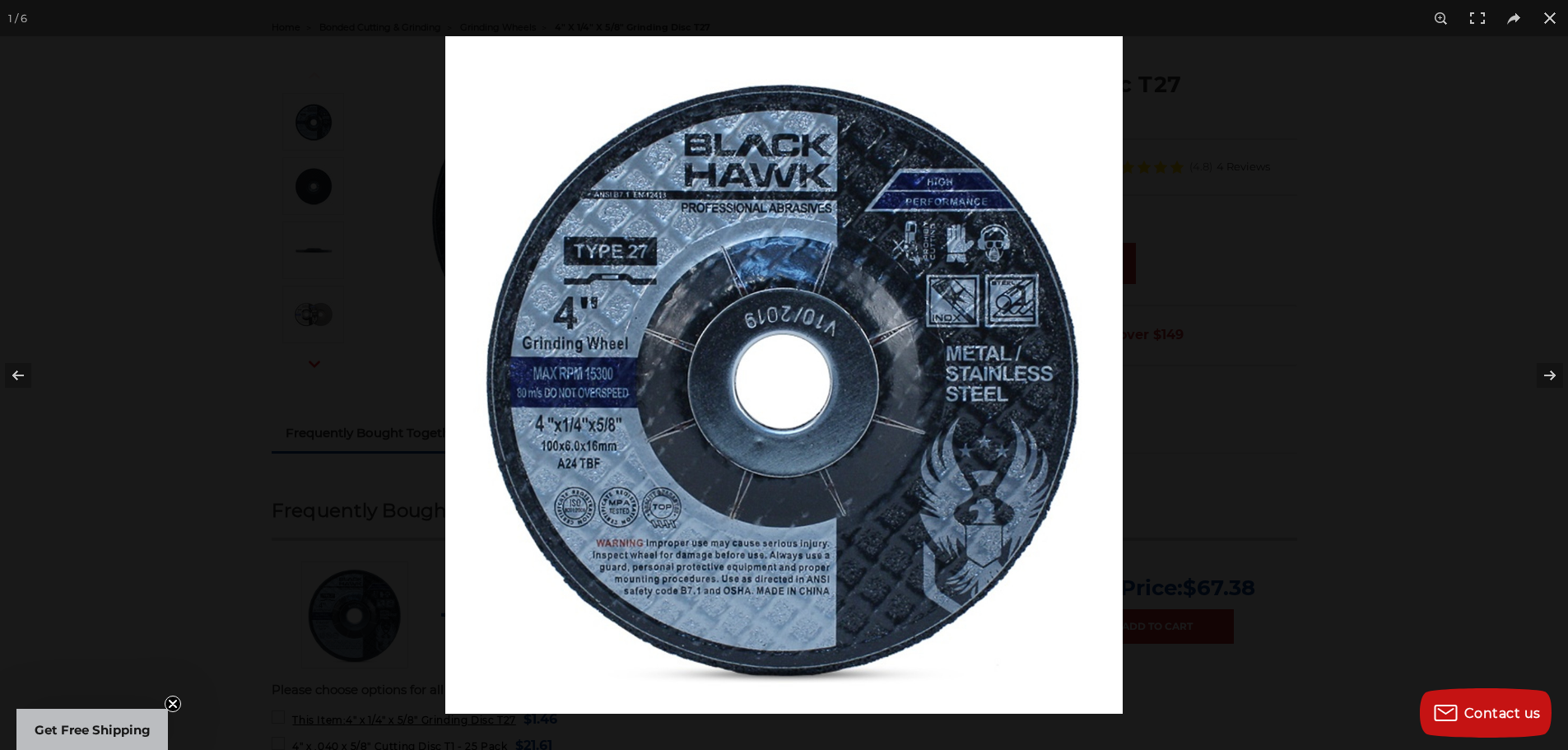
click at [989, 308] on img at bounding box center [784, 375] width 677 height 678
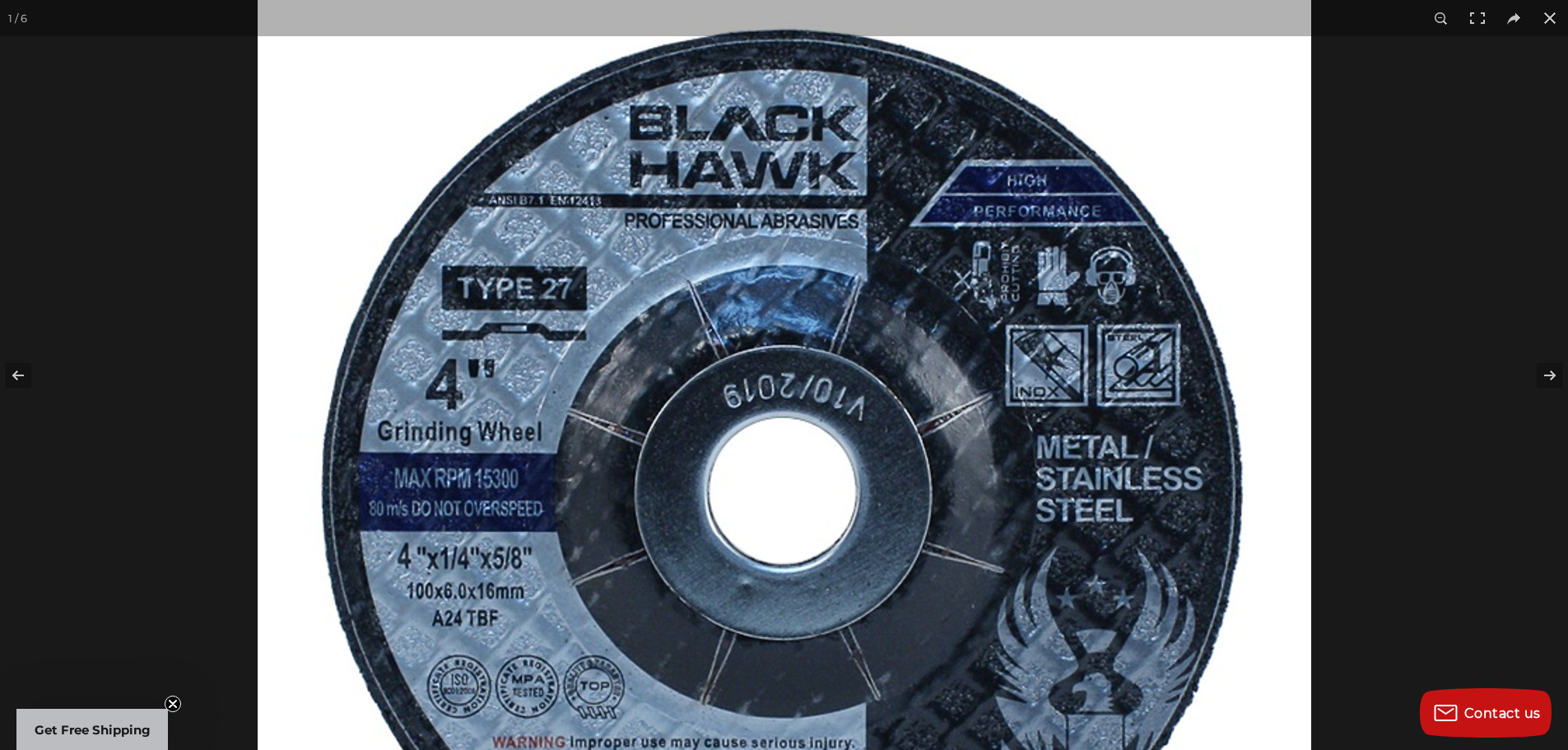
click at [1030, 272] on img at bounding box center [784, 480] width 1053 height 1054
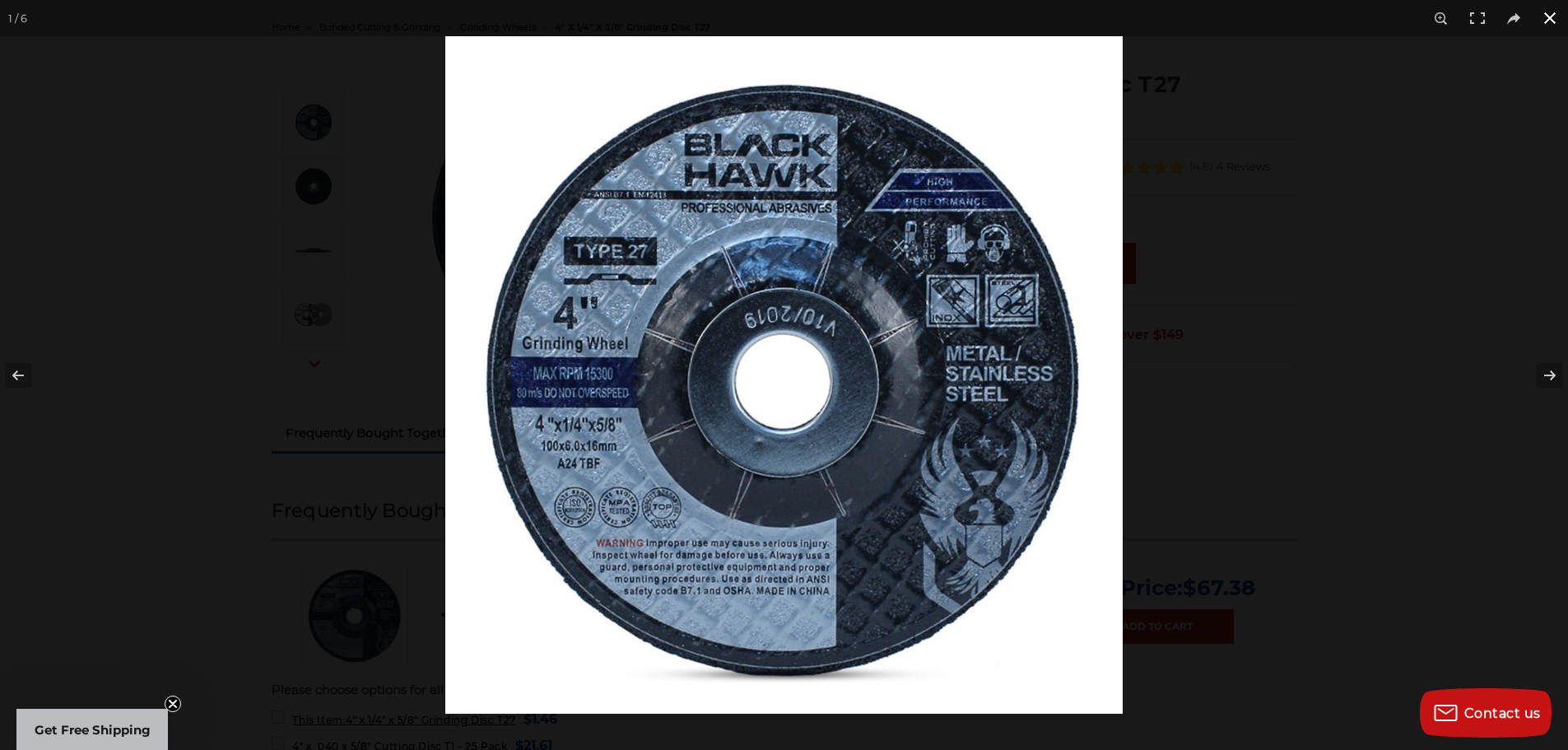
click at [1126, 197] on div at bounding box center [1229, 411] width 1568 height 750
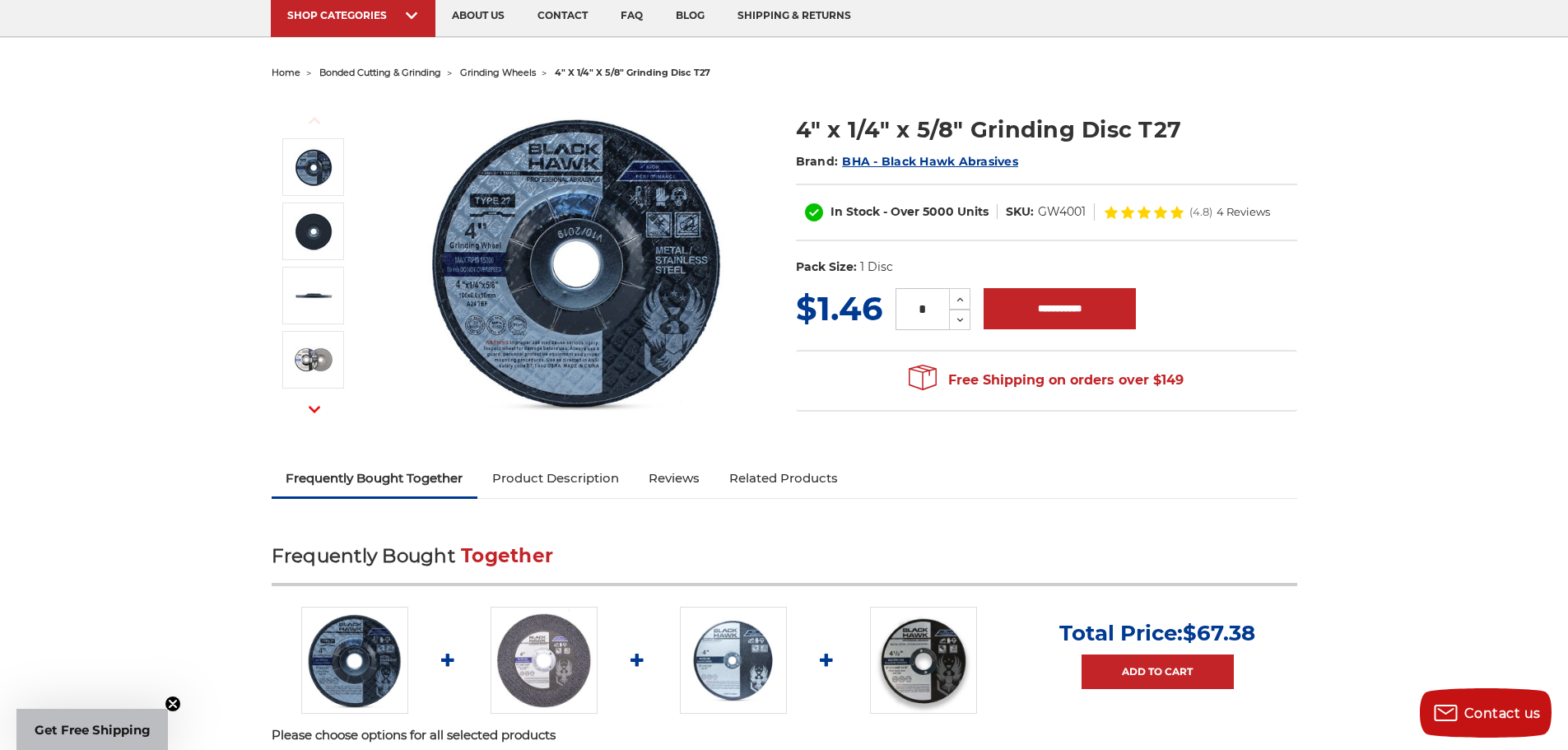
scroll to position [82, 0]
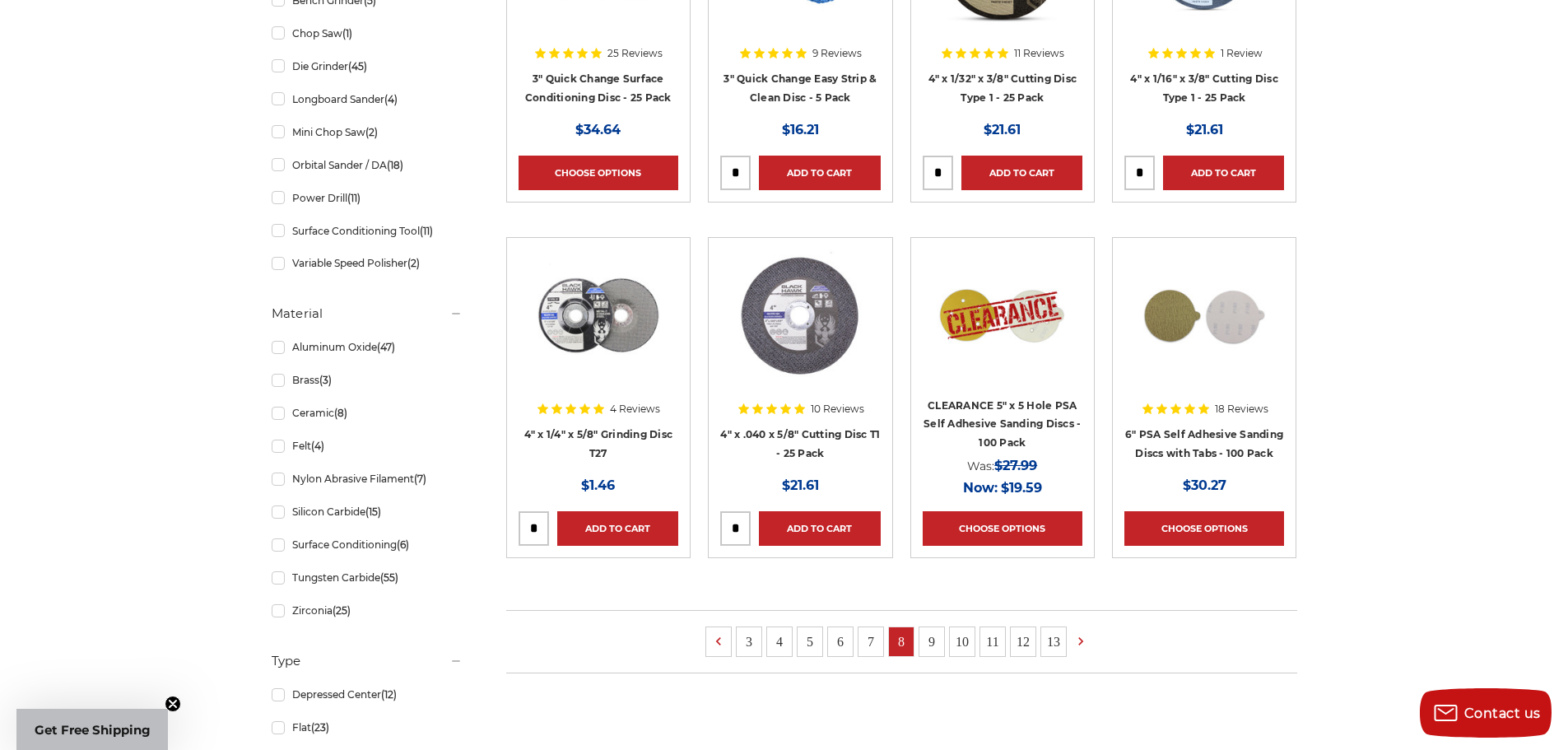
scroll to position [905, 0]
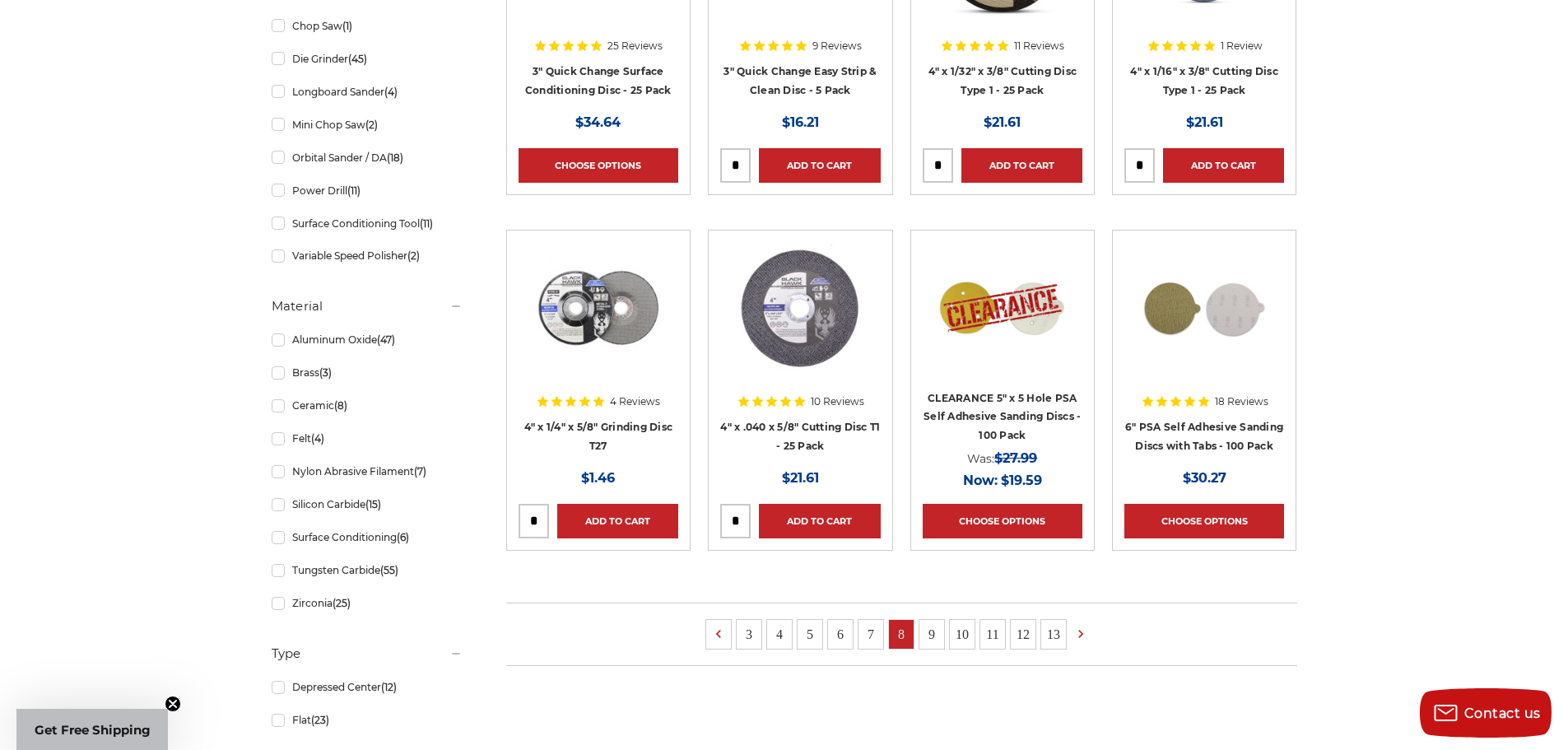
click at [928, 631] on link "9" at bounding box center [932, 634] width 24 height 29
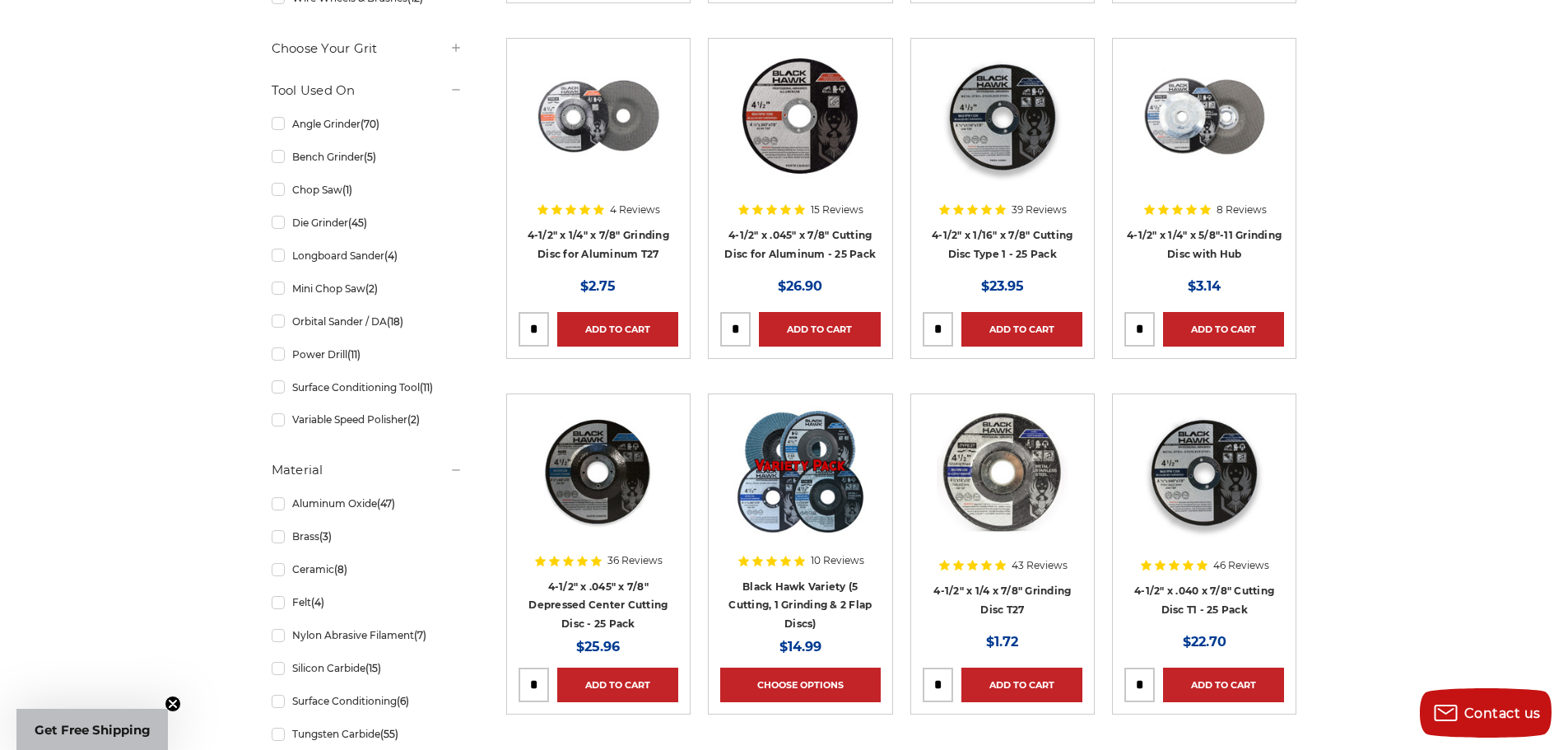
scroll to position [741, 0]
click at [1215, 114] on img at bounding box center [1204, 115] width 132 height 132
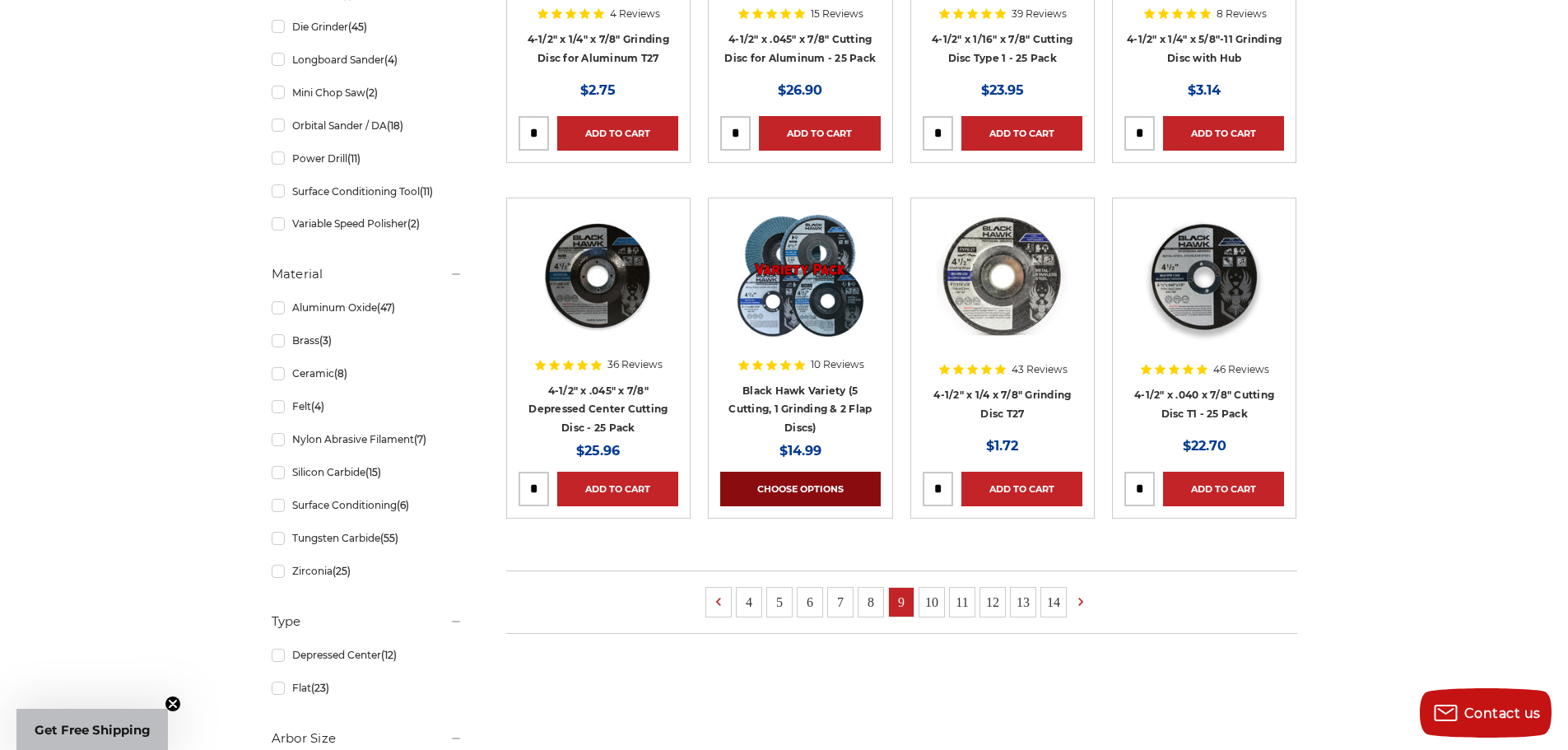
scroll to position [947, 0]
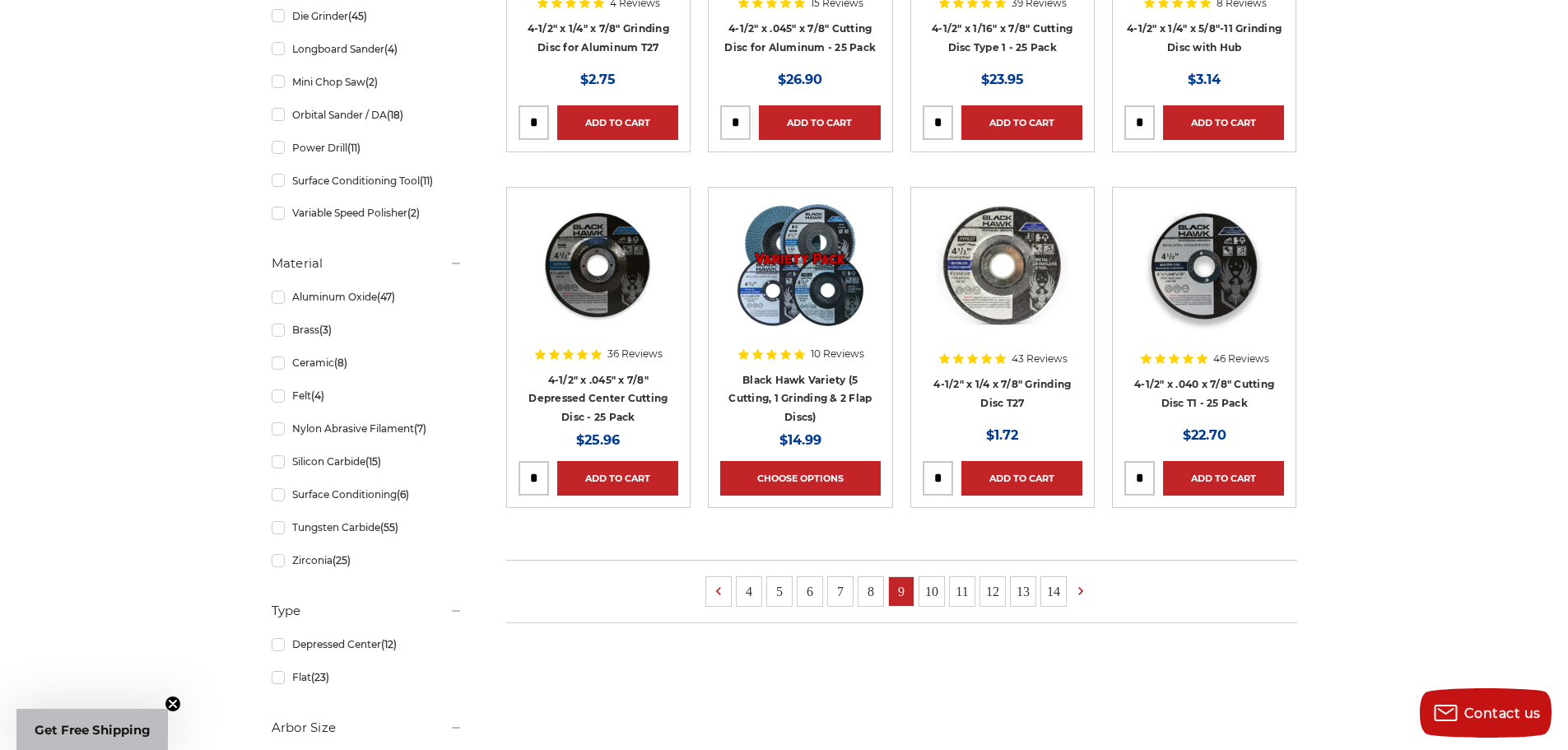
click at [1014, 391] on h4 "4-1/2" x 1/4 x 7/8" Grinding Disc T27" at bounding box center [1002, 397] width 160 height 46
click at [1018, 383] on link "4-1/2" x 1/4 x 7/8" Grinding Disc T27" at bounding box center [1003, 394] width 138 height 31
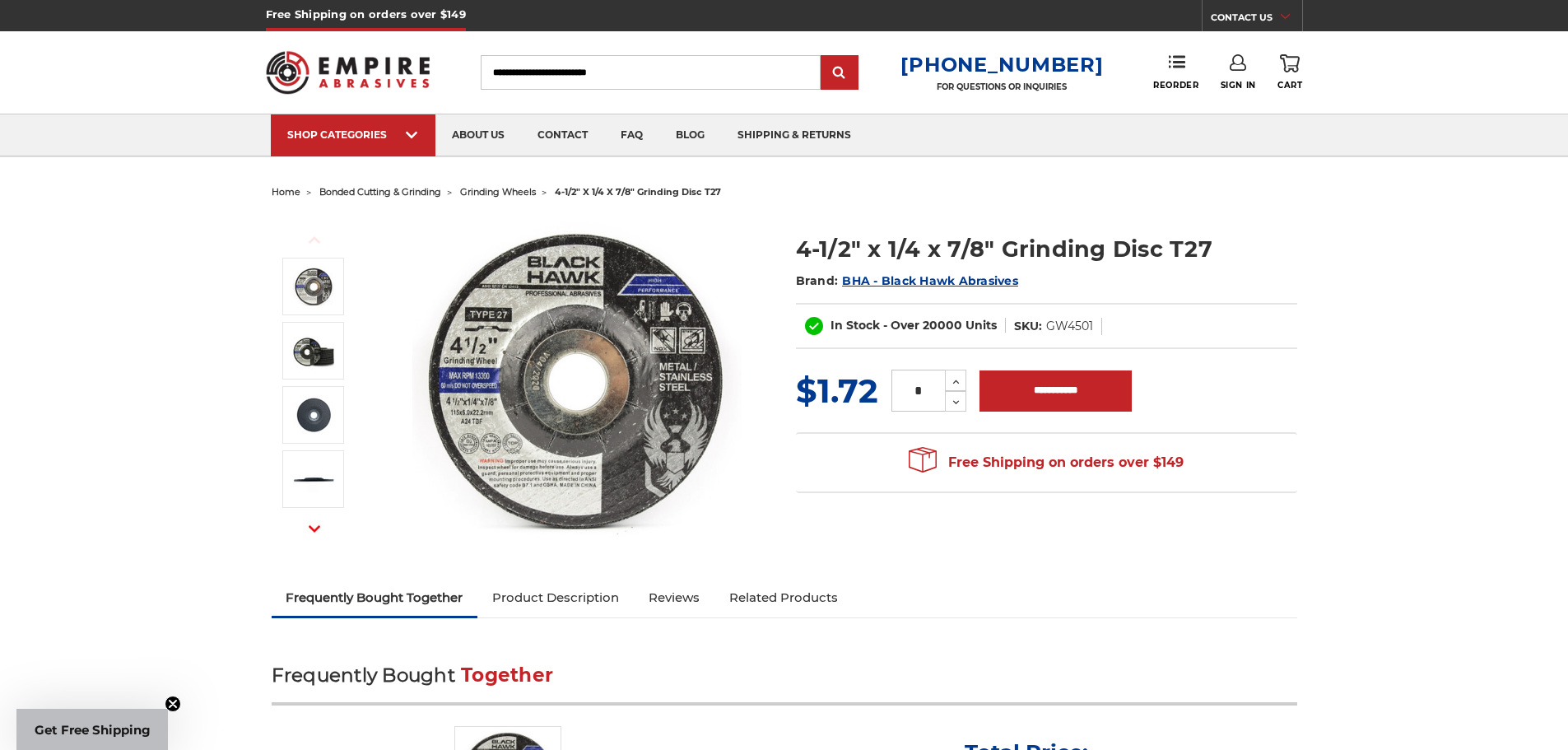
click at [668, 340] on img at bounding box center [577, 380] width 329 height 329
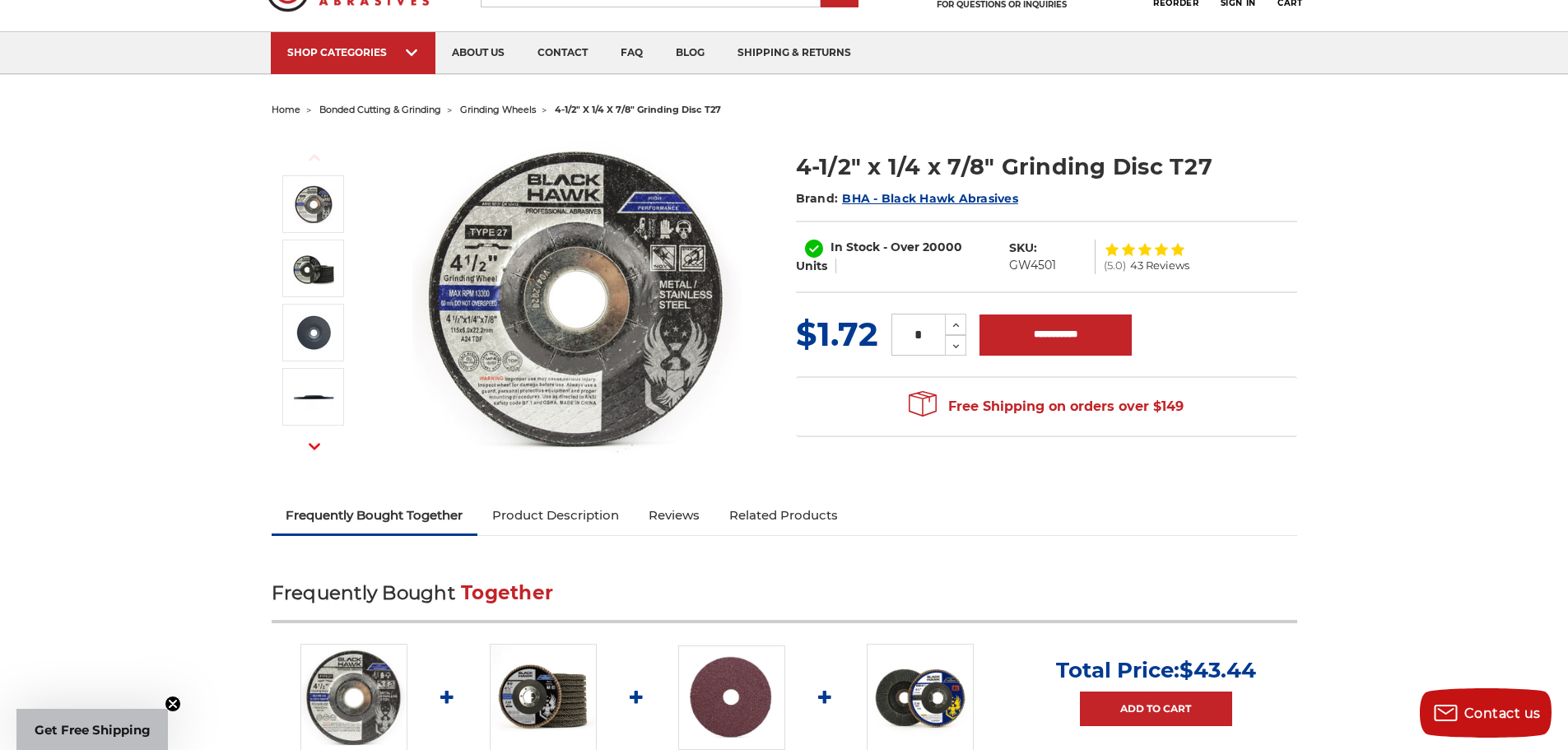
click at [559, 268] on img at bounding box center [577, 298] width 329 height 329
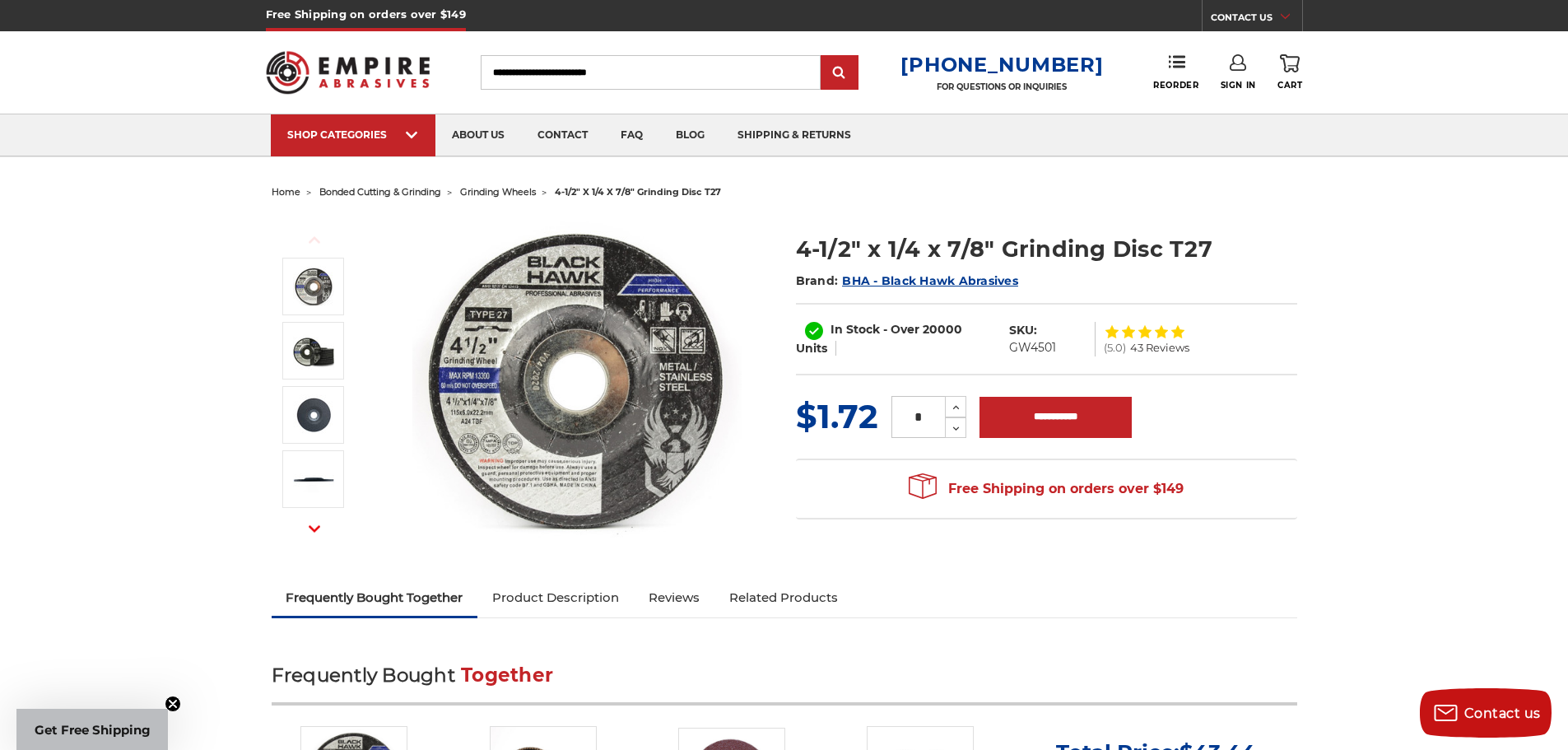
click at [588, 372] on img at bounding box center [577, 380] width 329 height 329
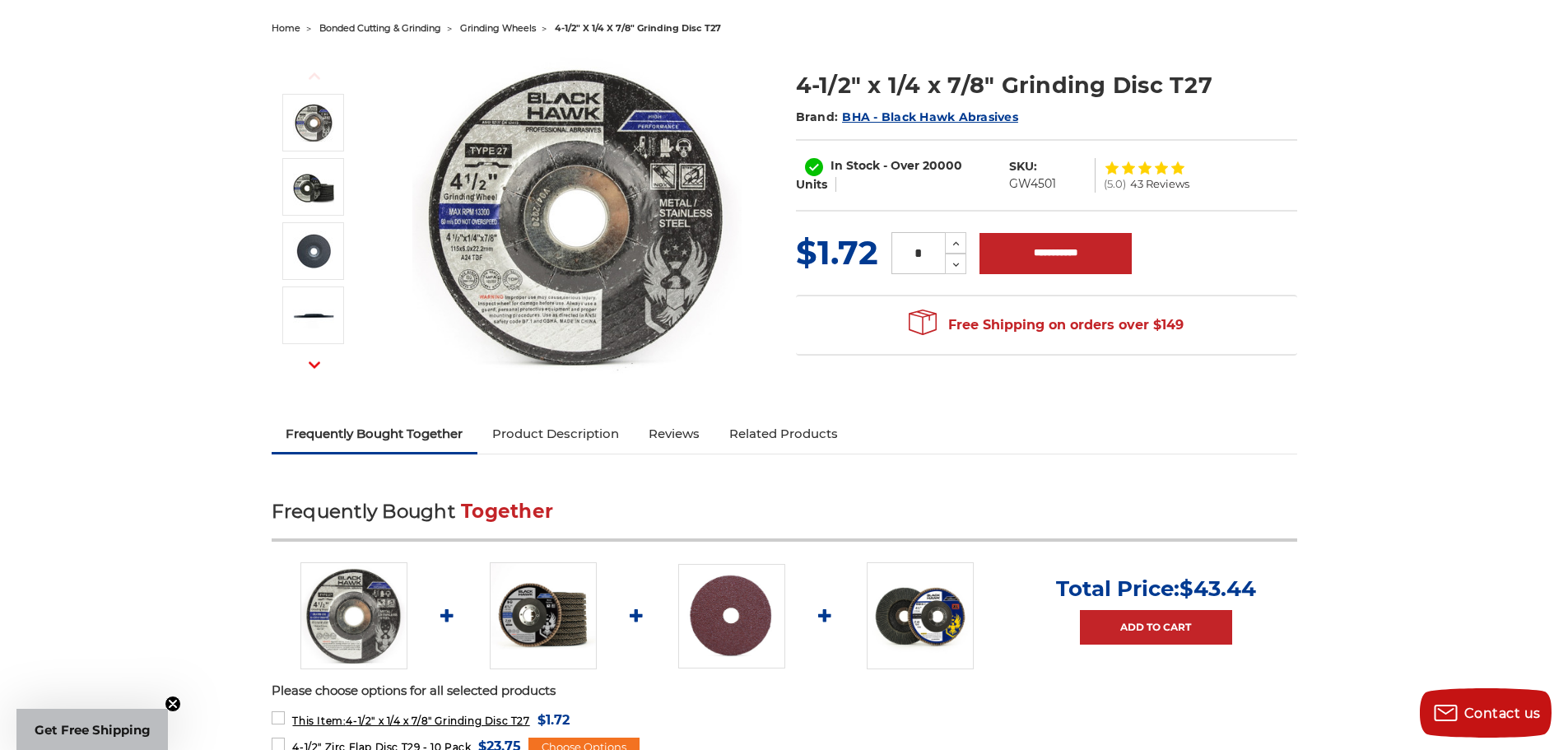
scroll to position [165, 0]
click at [631, 254] on img at bounding box center [577, 215] width 329 height 329
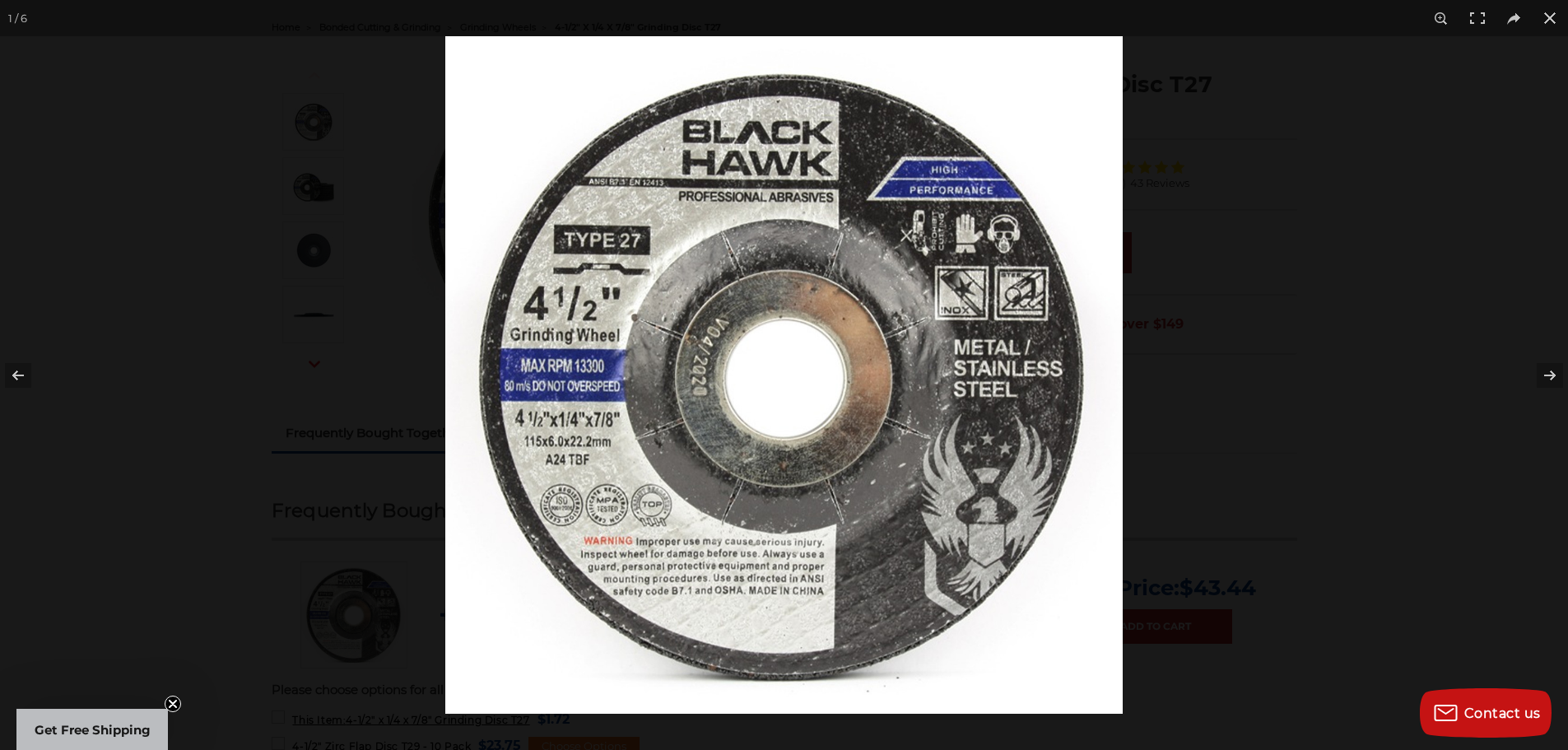
click at [1015, 258] on img at bounding box center [784, 375] width 677 height 678
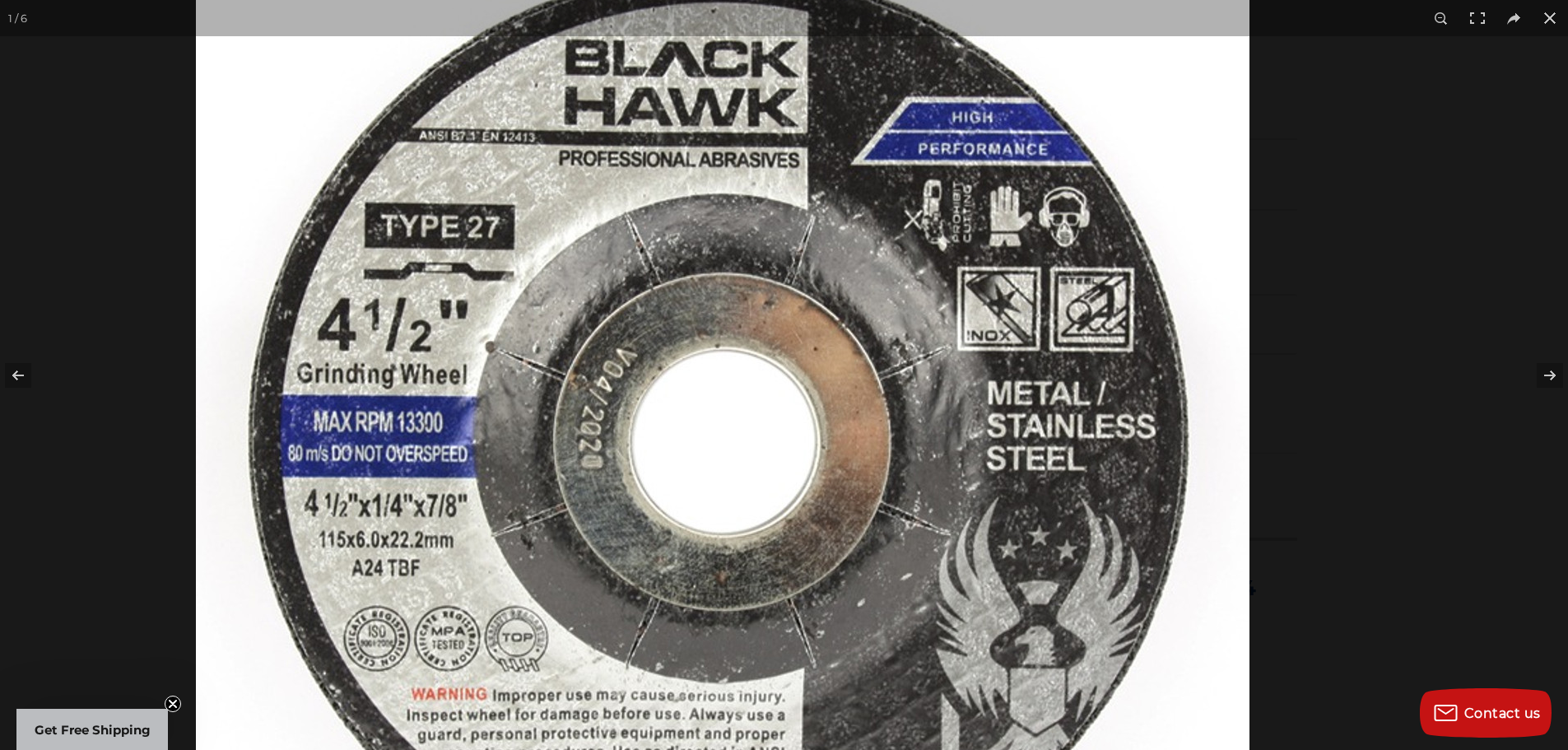
click at [927, 327] on img at bounding box center [722, 436] width 1053 height 1054
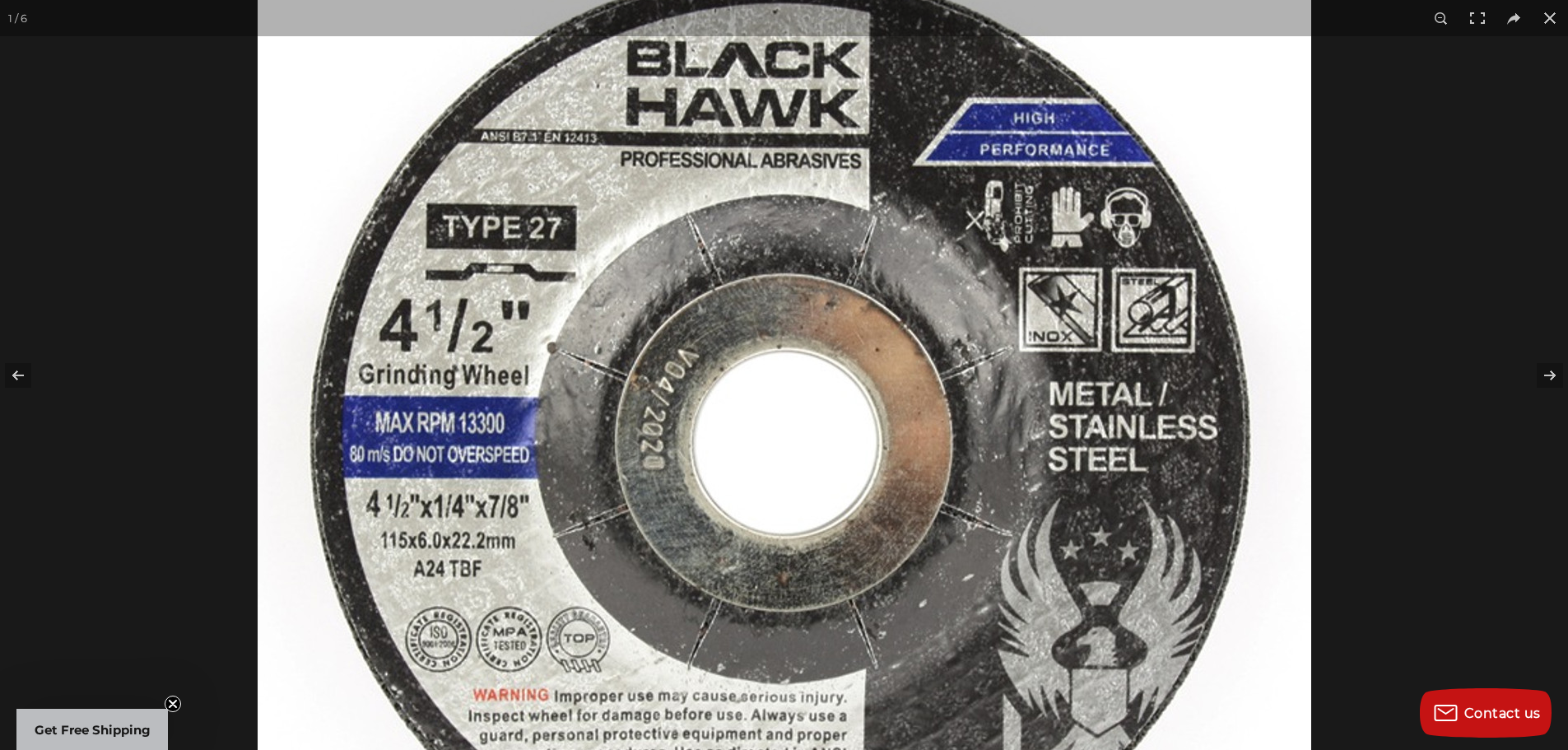
click at [966, 175] on img at bounding box center [784, 437] width 1053 height 1054
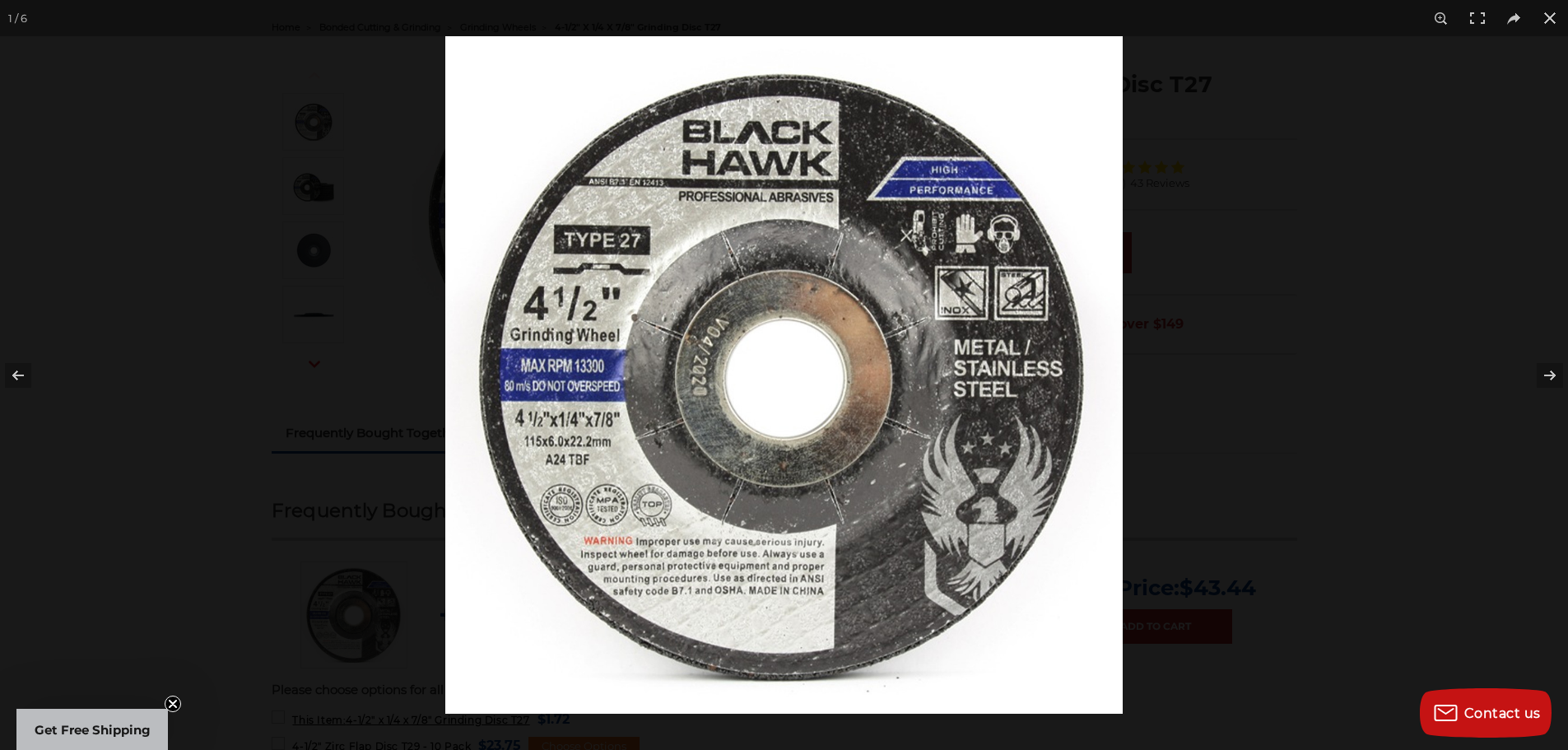
click at [938, 263] on img at bounding box center [784, 375] width 677 height 678
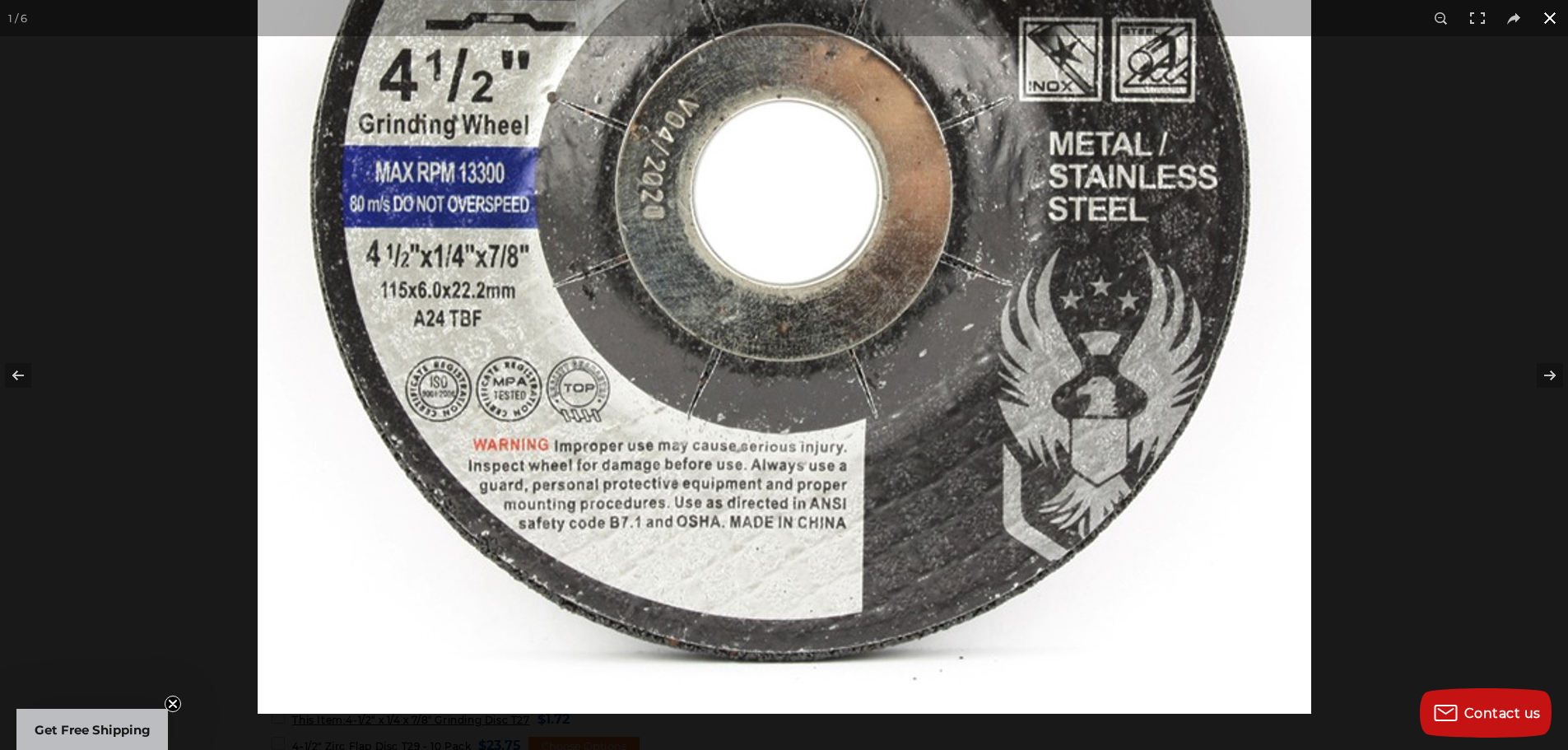
click at [1415, 429] on div at bounding box center [784, 375] width 1568 height 750
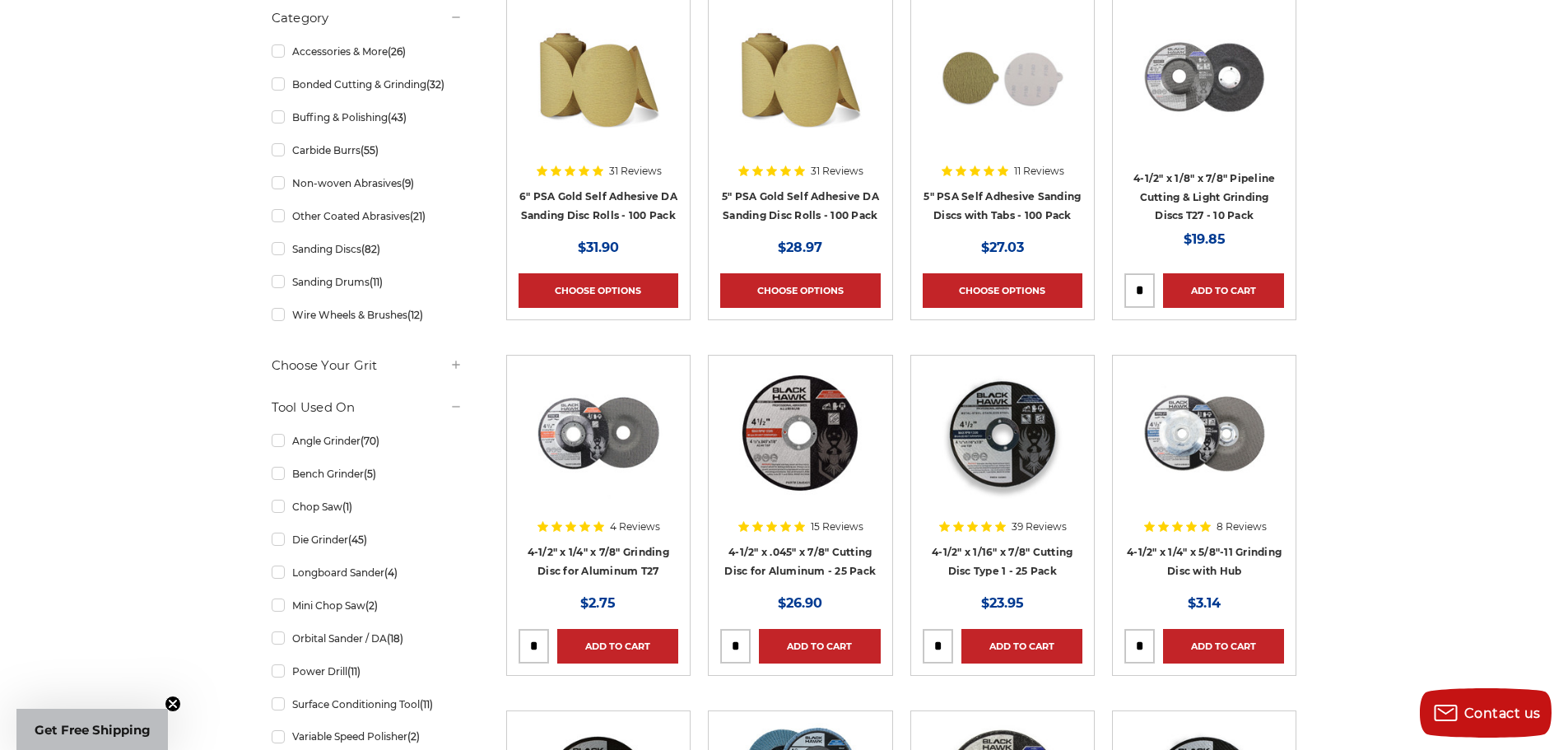
scroll to position [453, 0]
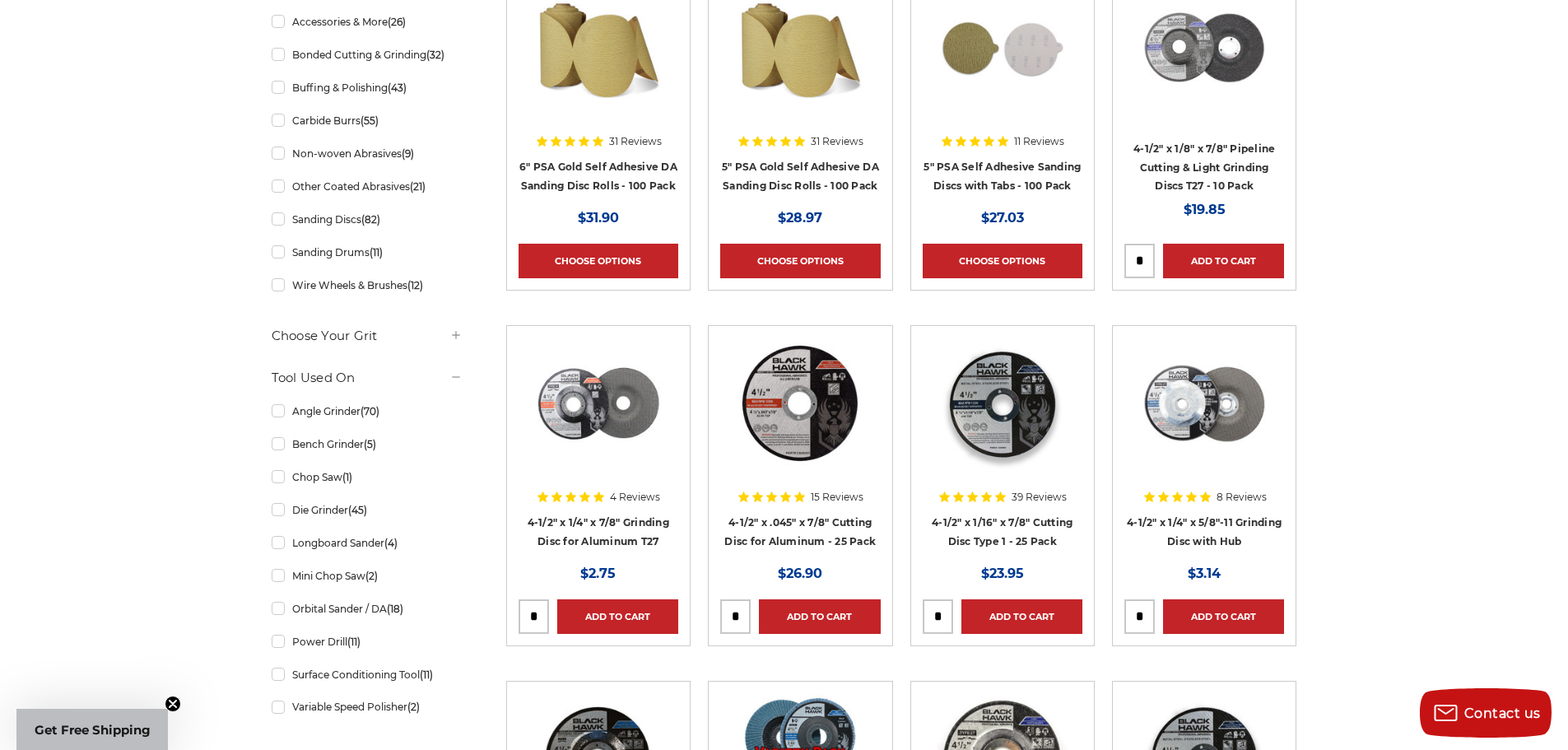
click at [1220, 155] on h4 "4-1/2" x 1/8" x 7/8" Pipeline Cutting & Light Grinding Discs T27 - 10 Pack" at bounding box center [1204, 167] width 160 height 56
click at [1231, 135] on div at bounding box center [1204, 61] width 160 height 160
click at [1233, 148] on link "4-1/2" x 1/8" x 7/8" Pipeline Cutting & Light Grinding Discs T27 - 10 Pack" at bounding box center [1204, 167] width 141 height 50
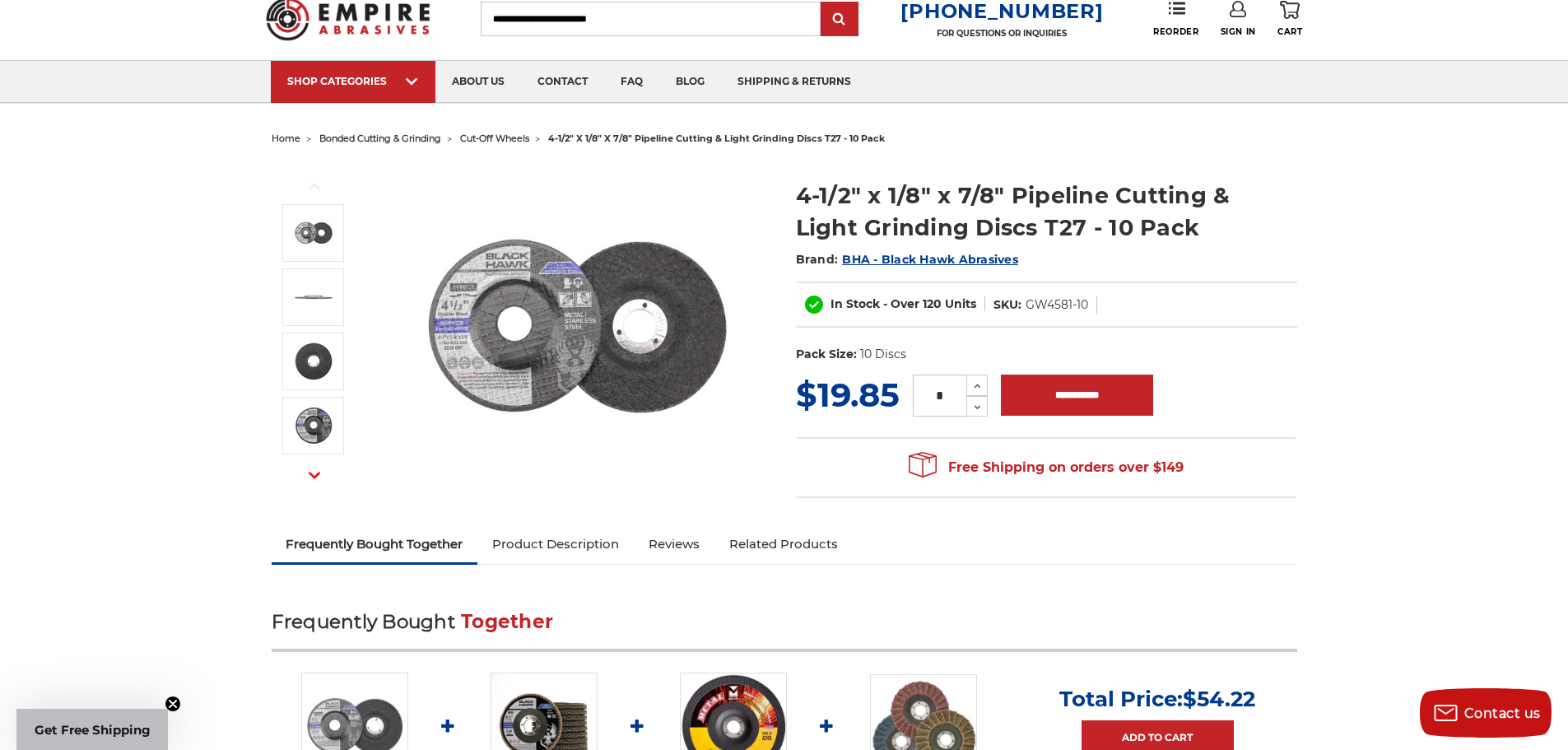
scroll to position [82, 0]
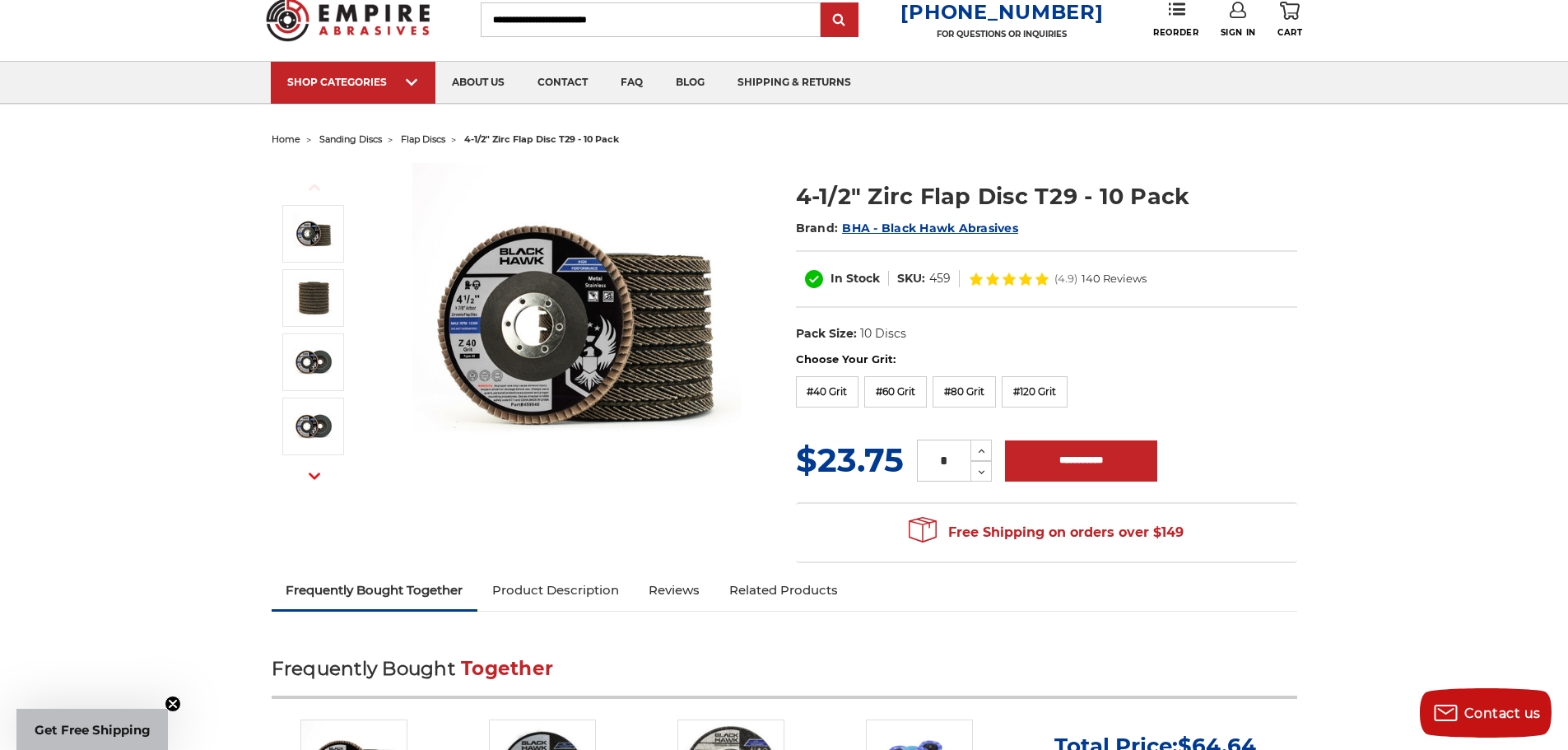
scroll to position [82, 0]
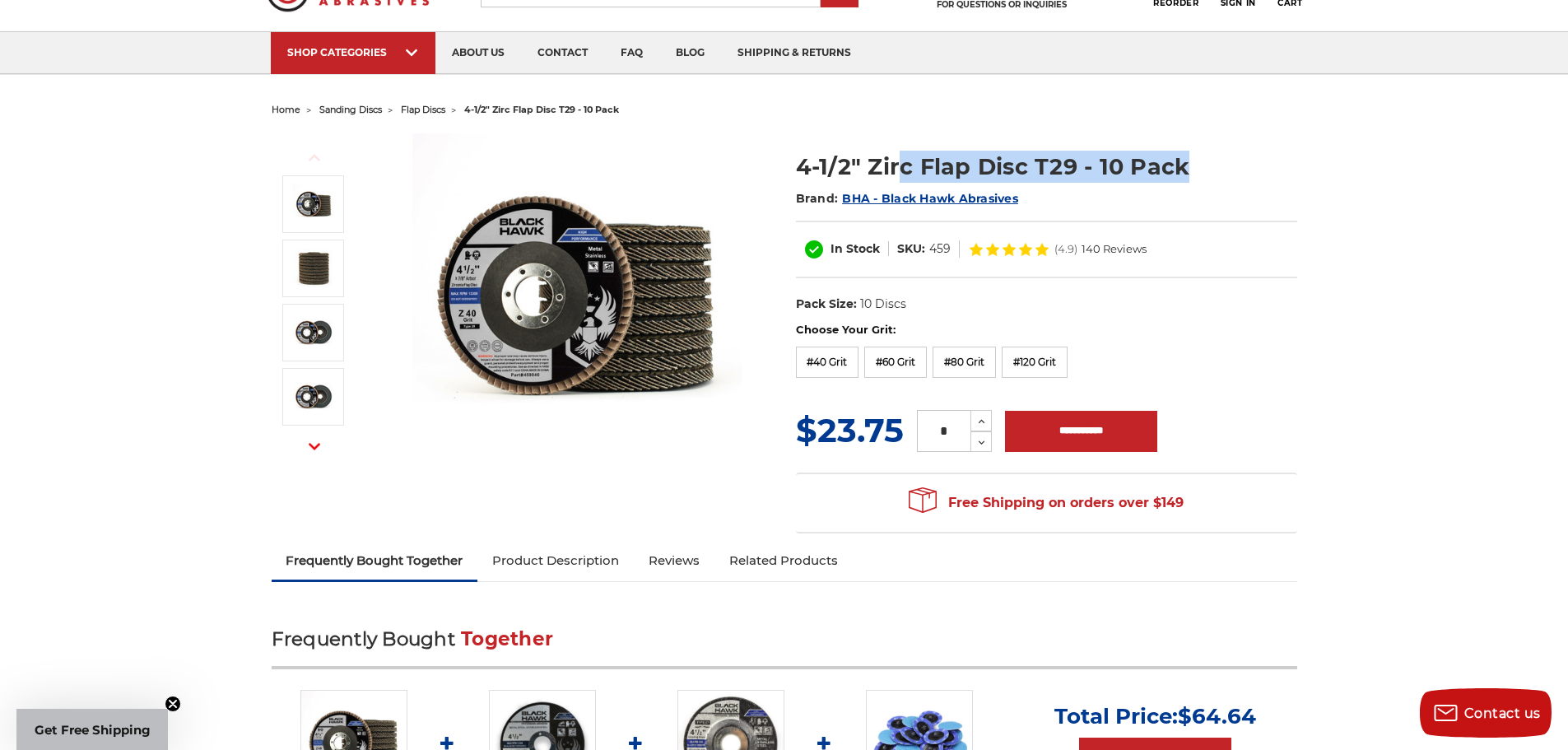
drag, startPoint x: 1208, startPoint y: 169, endPoint x: 899, endPoint y: 159, distance: 309.2
click at [899, 159] on h1 "4-1/2" Zirc Flap Disc T29 - 10 Pack" at bounding box center [1046, 167] width 501 height 32
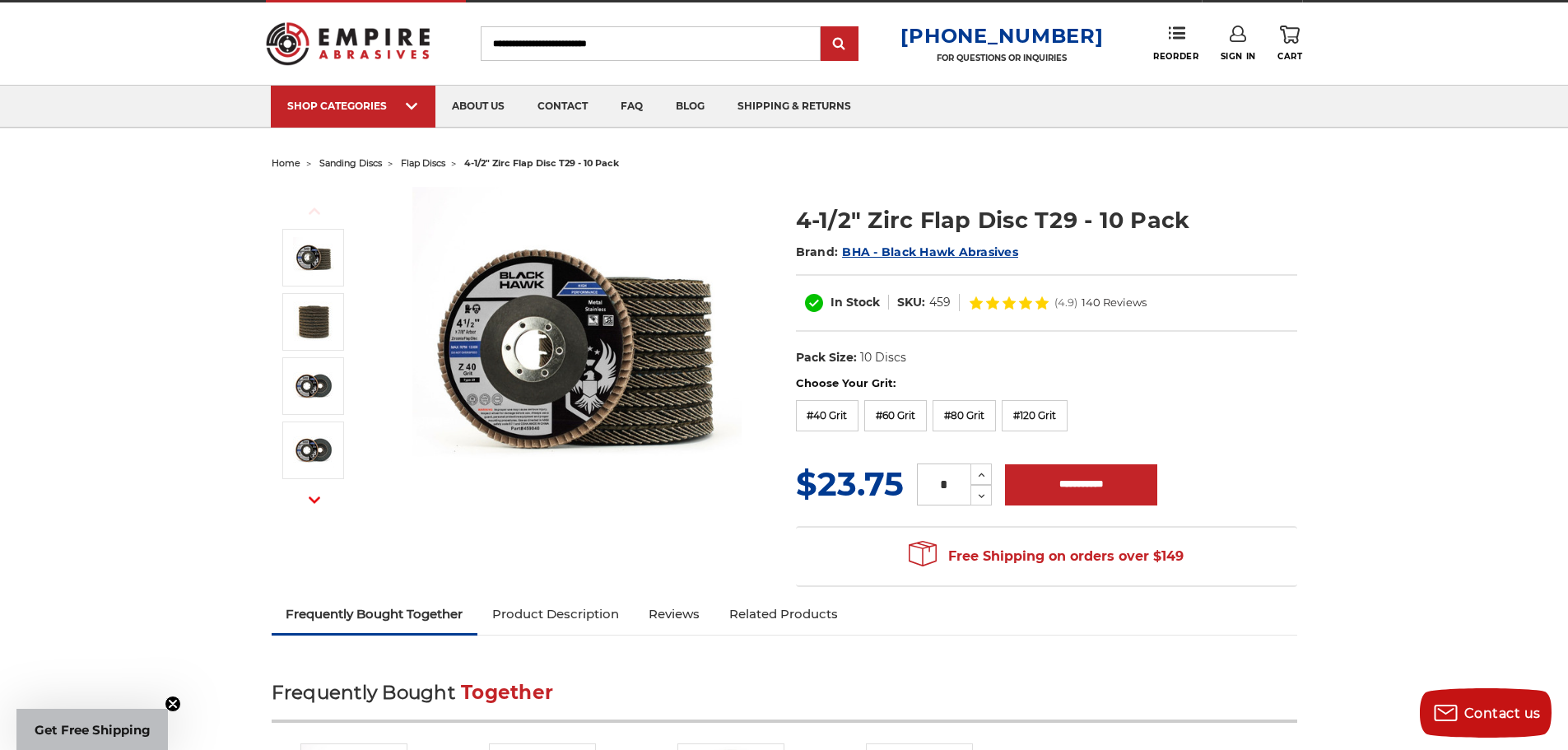
scroll to position [0, 0]
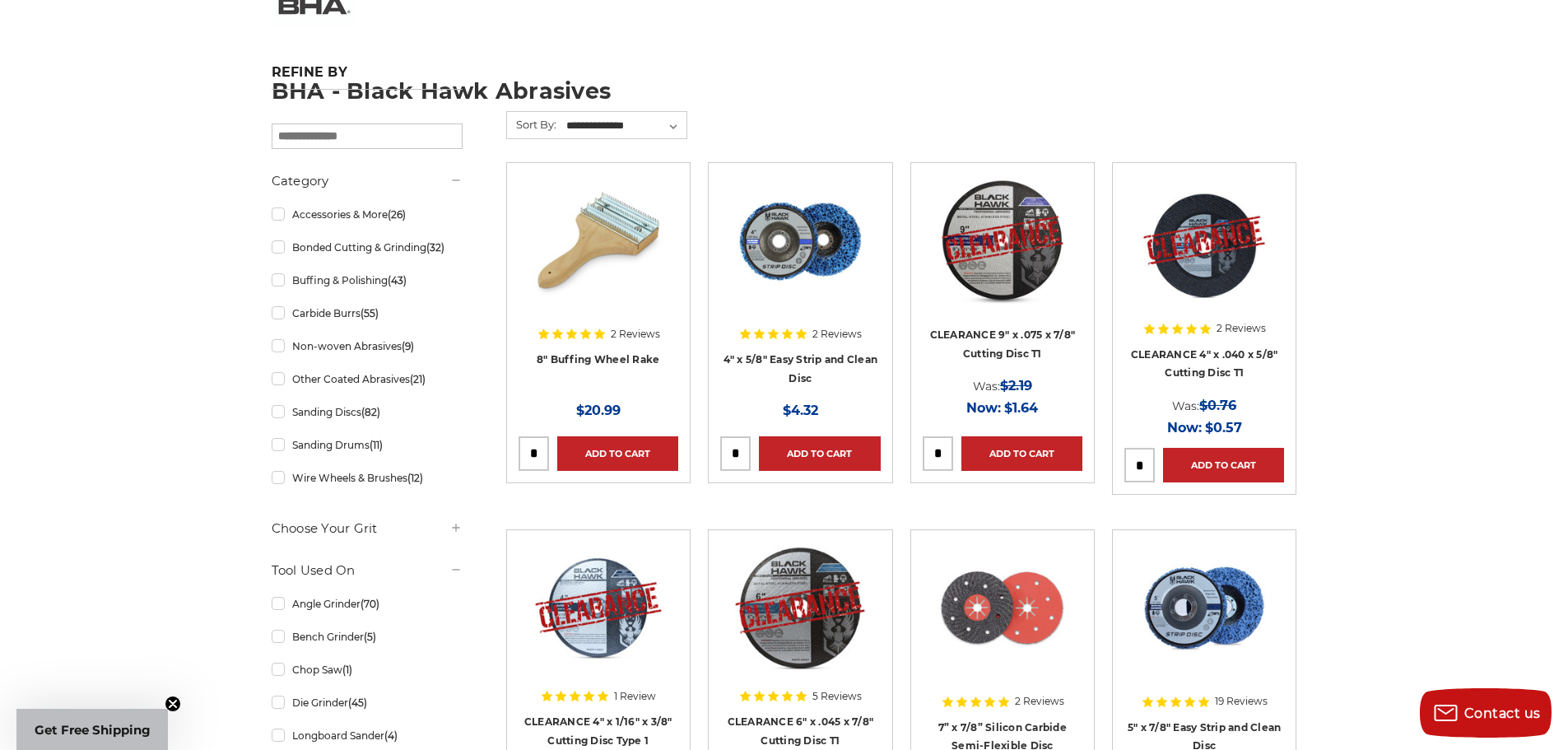
scroll to position [82, 0]
